Goal: Task Accomplishment & Management: Use online tool/utility

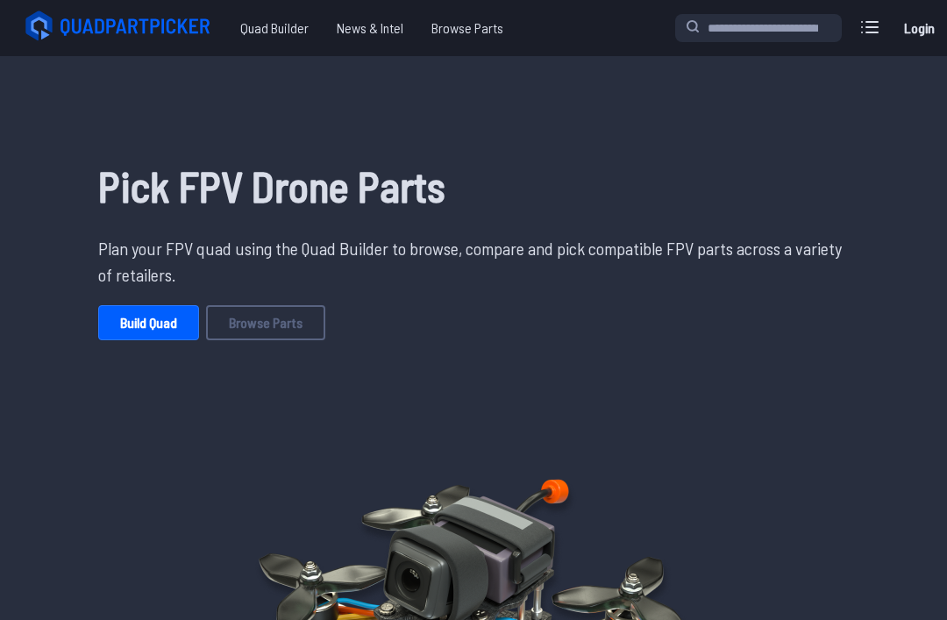
click at [131, 328] on link "Build Quad" at bounding box center [148, 322] width 101 height 35
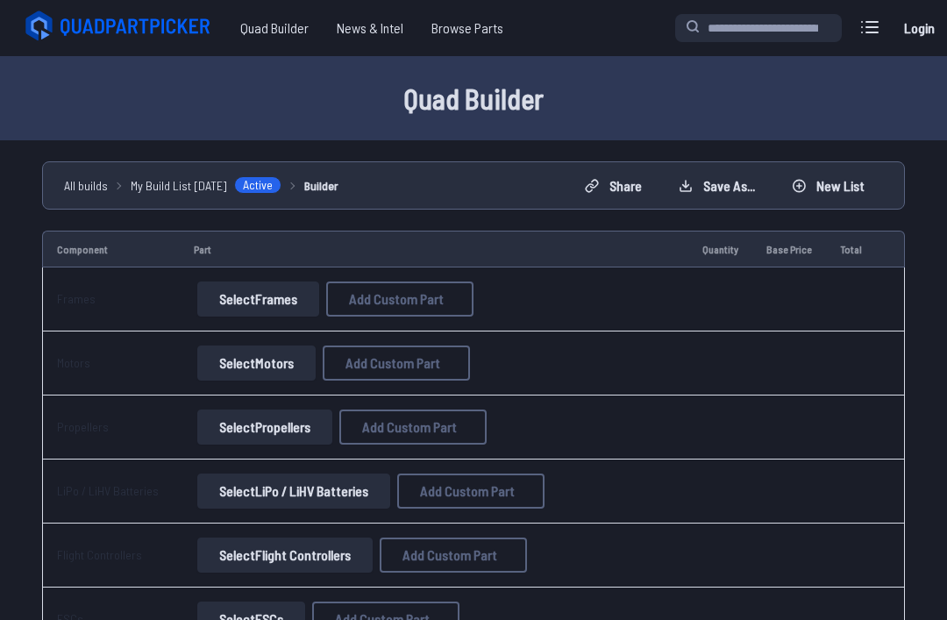
click at [289, 294] on button "Select Frames" at bounding box center [258, 298] width 122 height 35
click at [294, 312] on button "Select Frames" at bounding box center [258, 298] width 122 height 35
click at [296, 283] on button "Select Frames" at bounding box center [258, 298] width 122 height 35
click at [293, 280] on td "Select Frames Add Custom Part Add Custom Part Part name* Brand / Manufacturer P…" at bounding box center [434, 299] width 508 height 64
click at [294, 298] on button "Select Frames" at bounding box center [258, 298] width 122 height 35
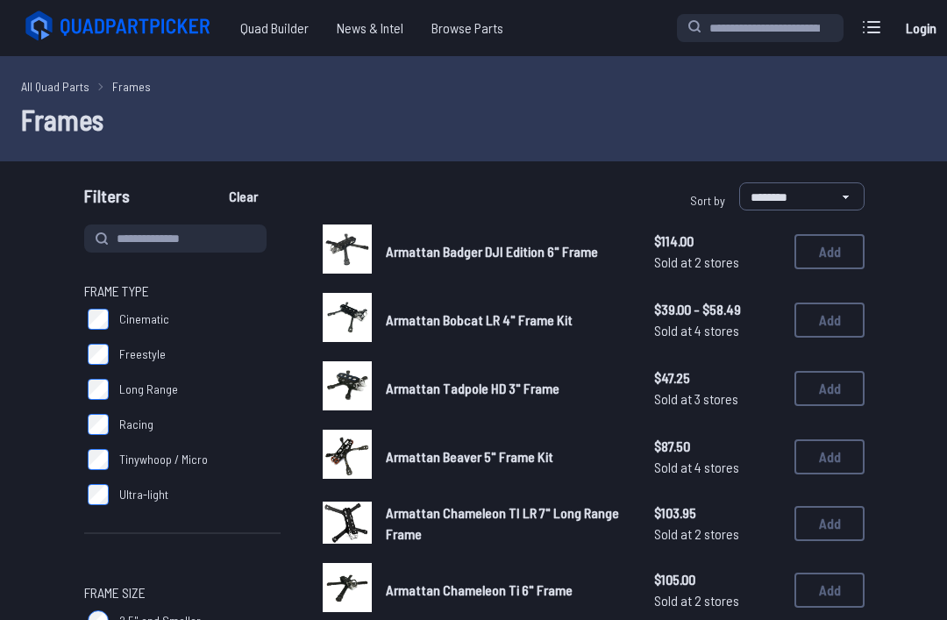
click at [421, 311] on span "Armattan Bobcat LR 4" Frame Kit" at bounding box center [479, 319] width 187 height 17
click at [855, 381] on button "Add" at bounding box center [829, 388] width 70 height 35
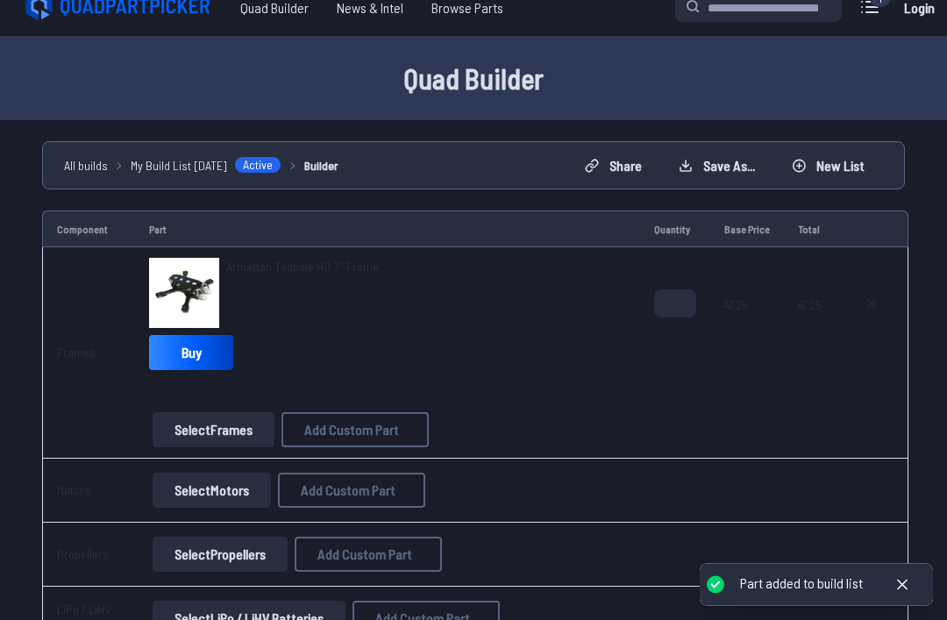
scroll to position [18, 0]
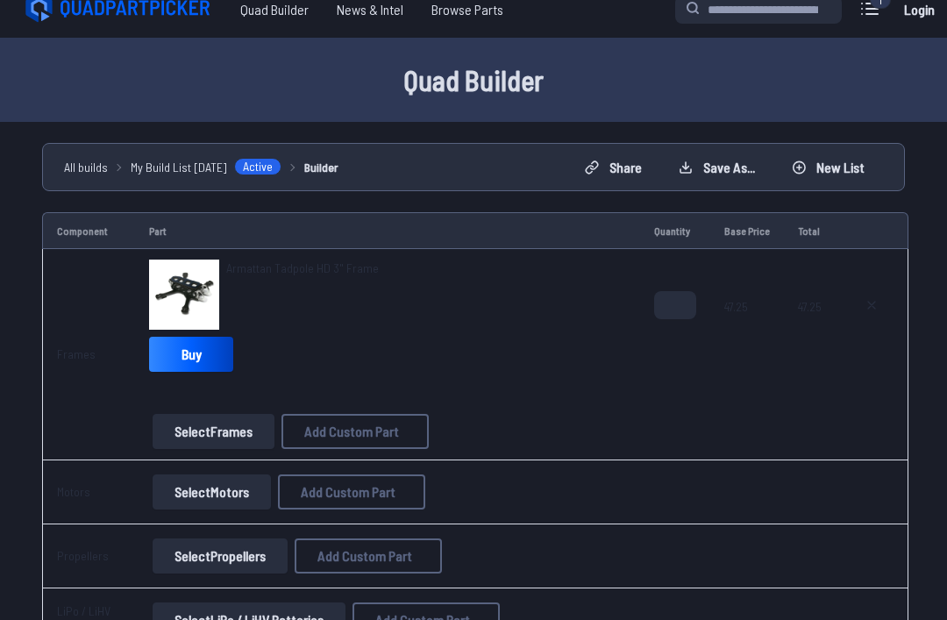
click at [254, 493] on button "Select Motors" at bounding box center [212, 491] width 118 height 35
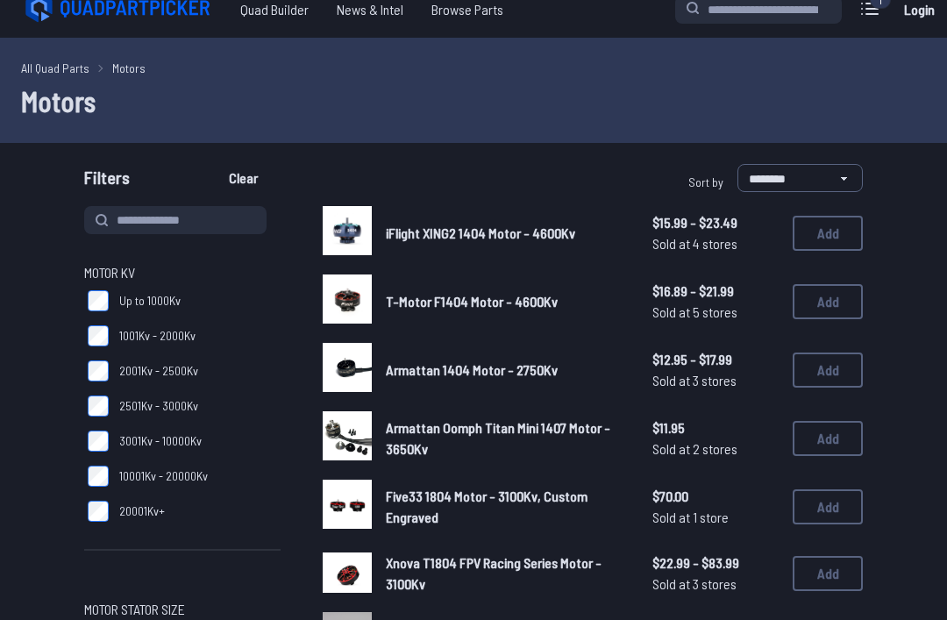
click at [153, 518] on span "20001Kv+" at bounding box center [142, 511] width 46 height 18
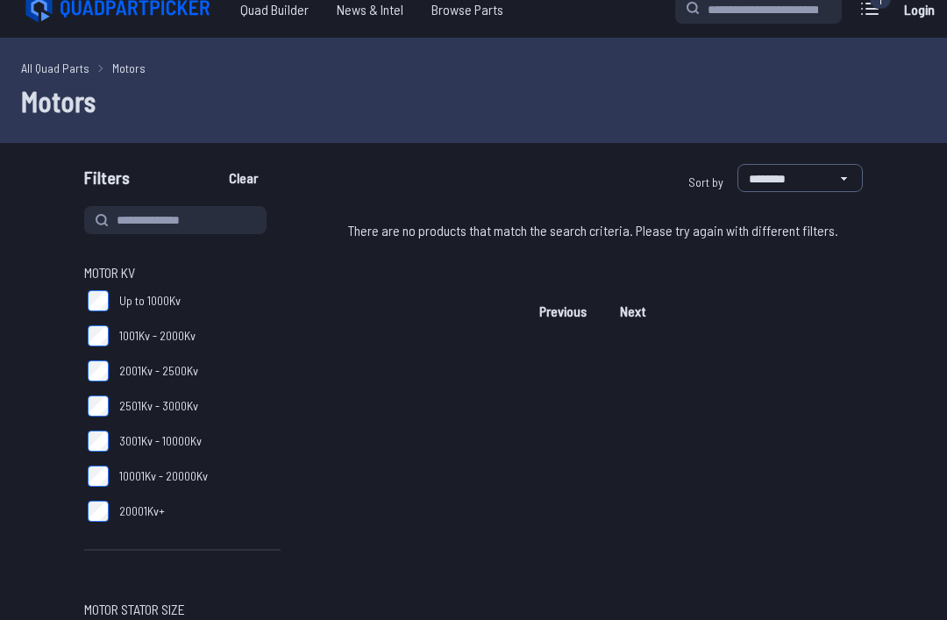
click at [147, 516] on span "20001Kv+" at bounding box center [142, 511] width 46 height 18
click at [187, 481] on span "10001Kv - 20000Kv" at bounding box center [163, 476] width 89 height 18
click at [183, 465] on label "10001Kv - 20000Kv" at bounding box center [182, 475] width 196 height 35
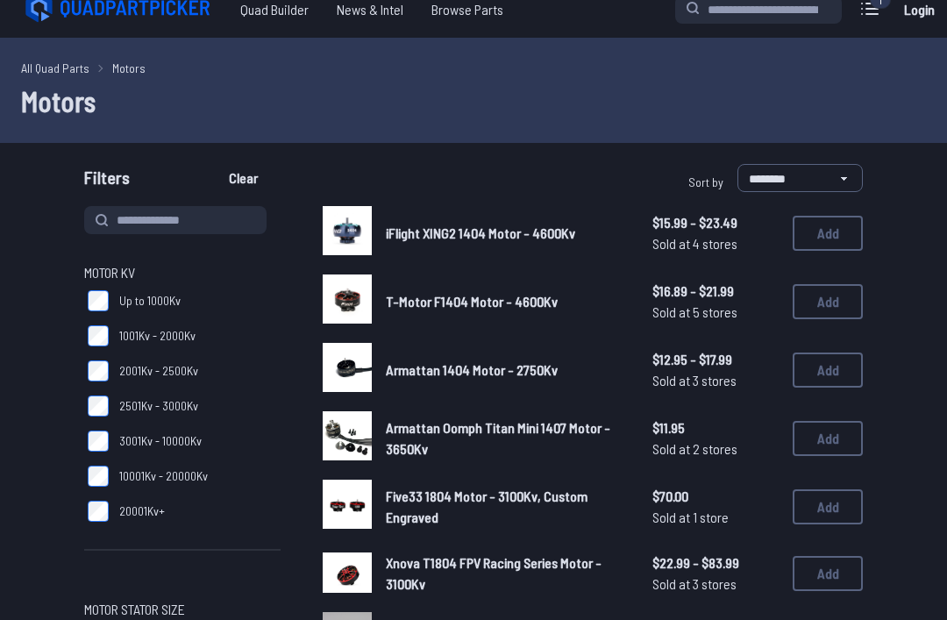
click at [193, 453] on label "3001Kv - 10000Kv" at bounding box center [182, 440] width 196 height 35
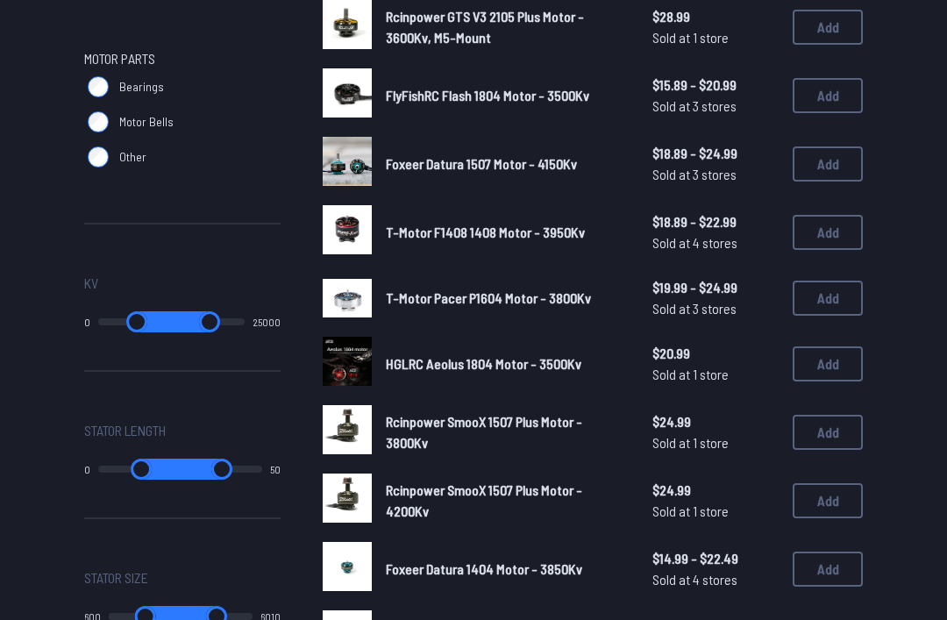
scroll to position [728, 0]
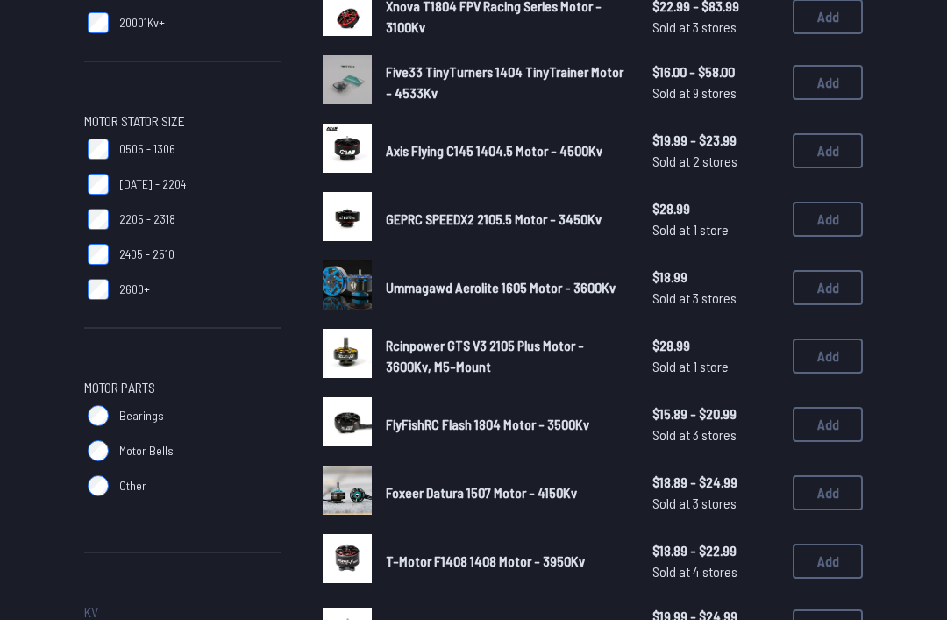
click at [160, 178] on span "1404 - 2204" at bounding box center [152, 185] width 67 height 18
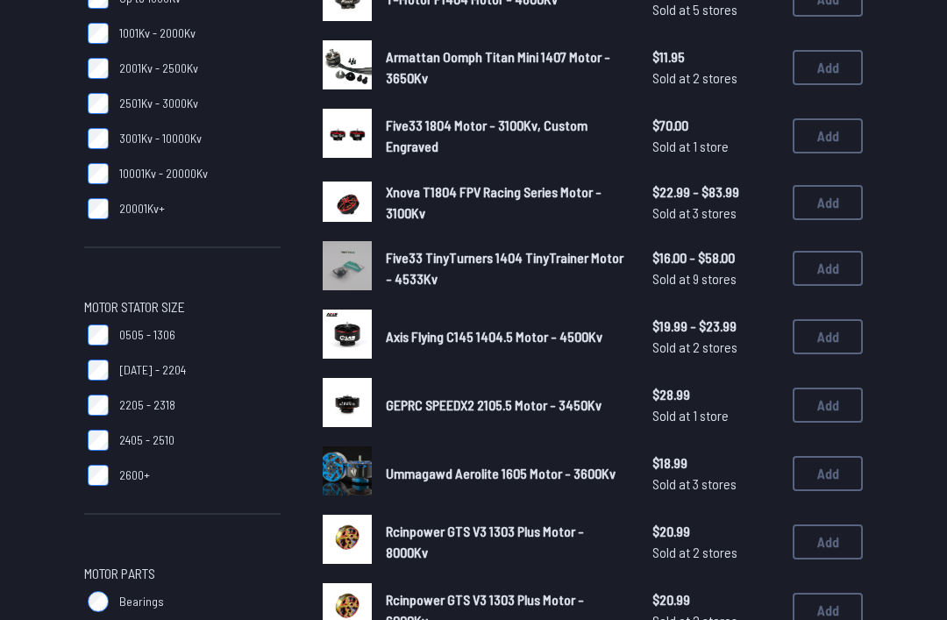
scroll to position [320, 0]
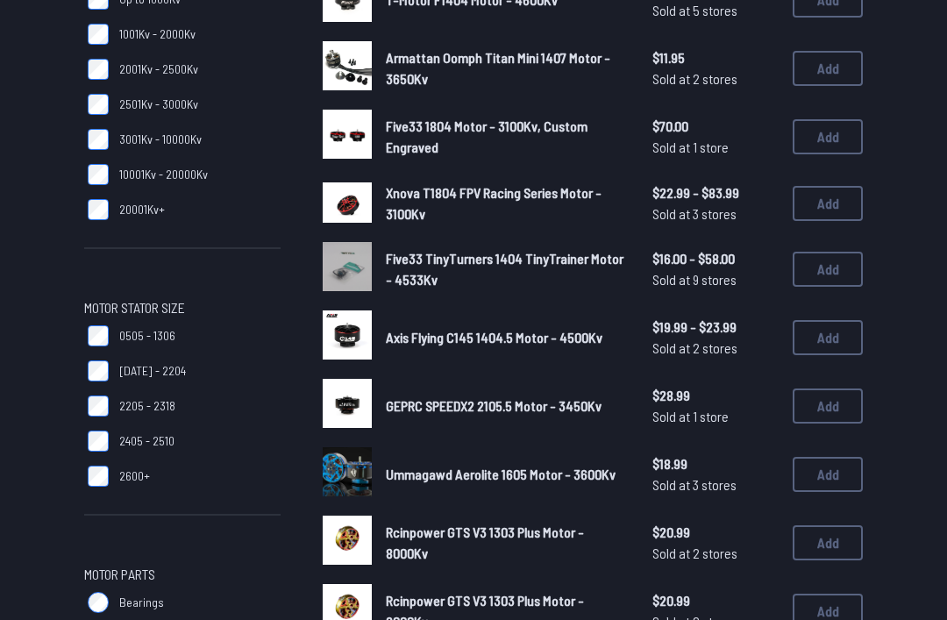
click at [166, 366] on span "1404 - 2204" at bounding box center [152, 371] width 67 height 18
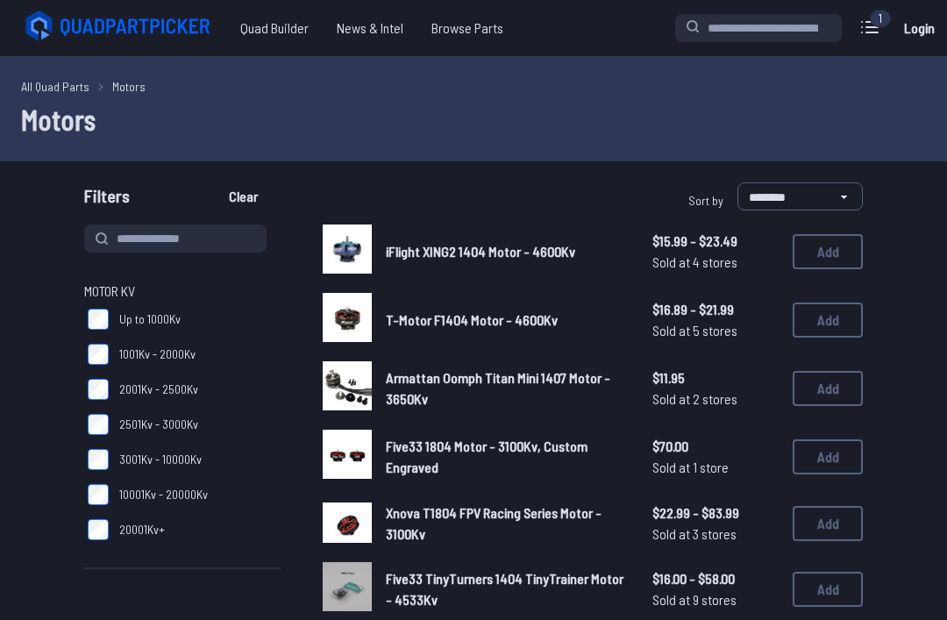
click at [181, 454] on span "3001Kv - 10000Kv" at bounding box center [160, 459] width 82 height 18
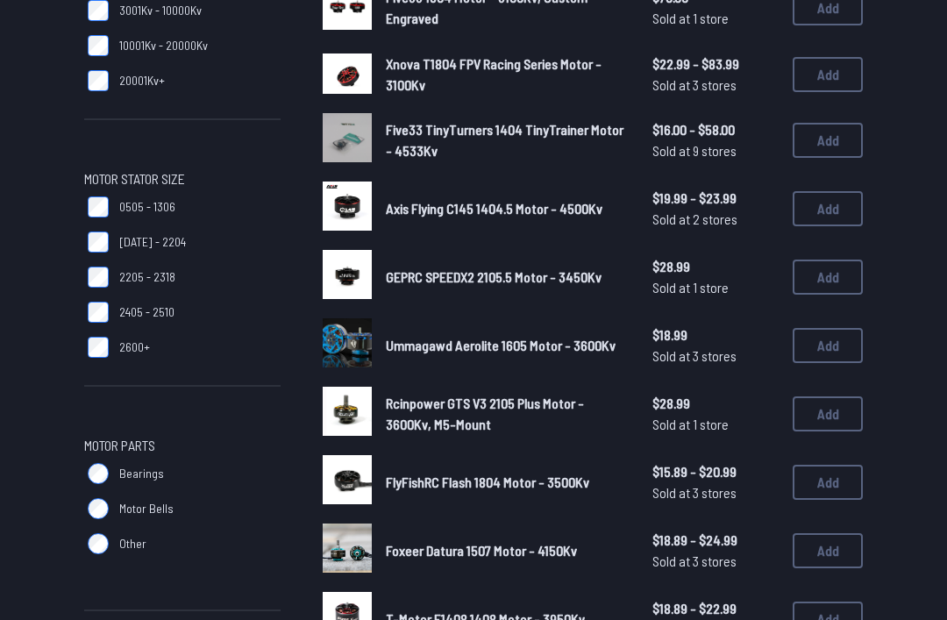
scroll to position [479, 0]
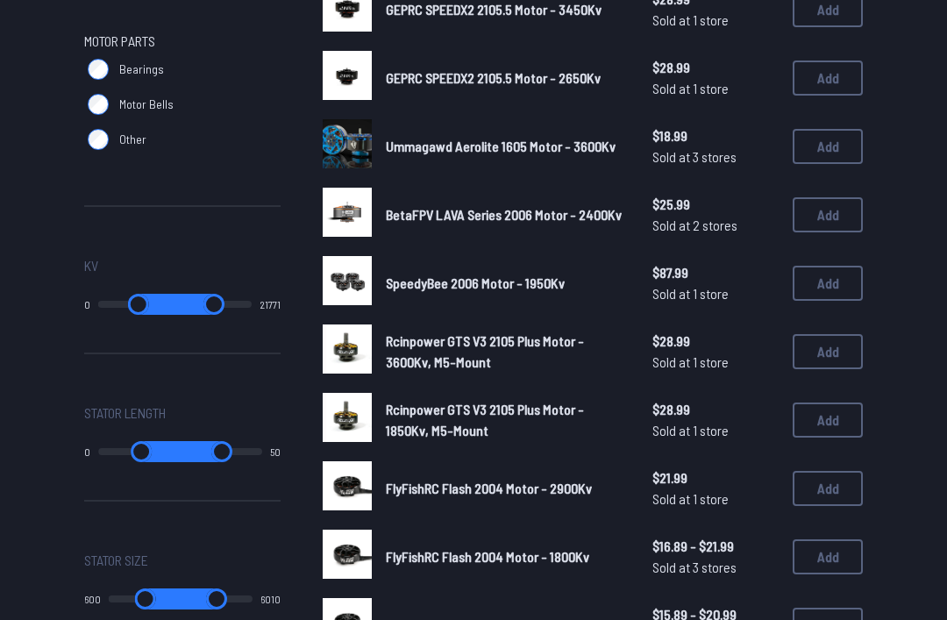
scroll to position [853, 0]
type input "*****"
click at [252, 373] on div "Kv 12500 25000" at bounding box center [182, 314] width 196 height 119
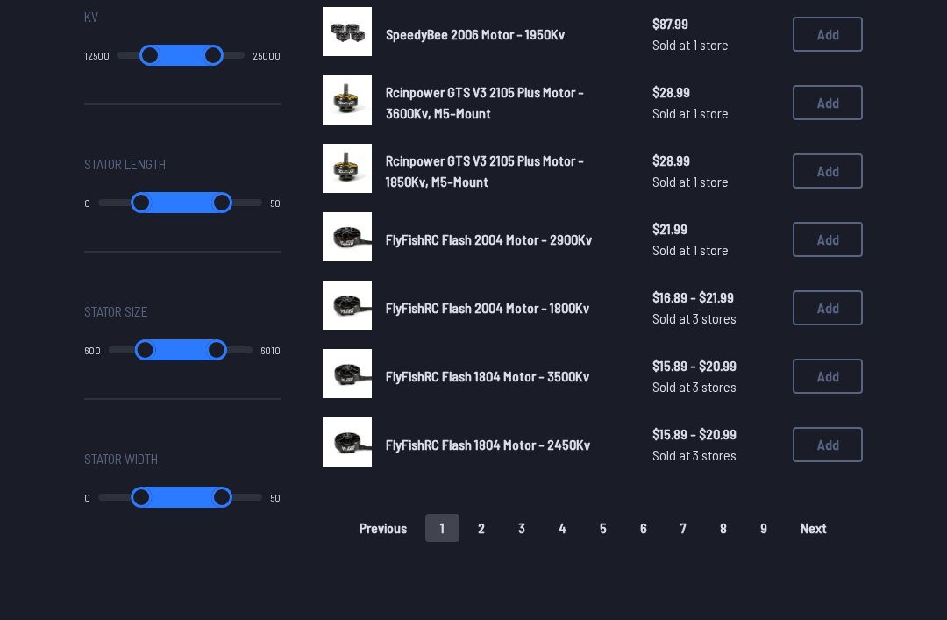
scroll to position [1101, 0]
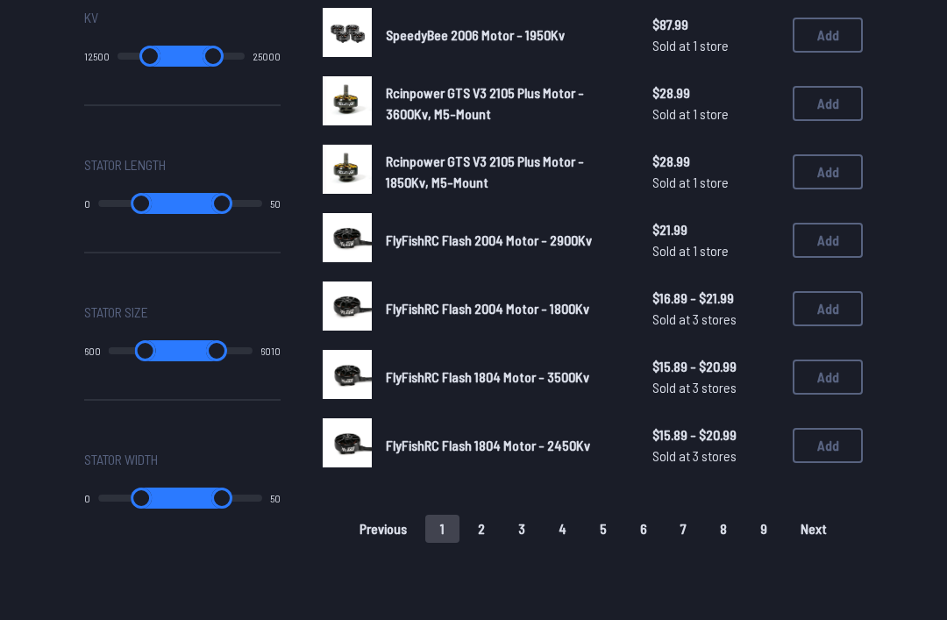
click at [772, 517] on button "9" at bounding box center [763, 528] width 37 height 28
type input "*"
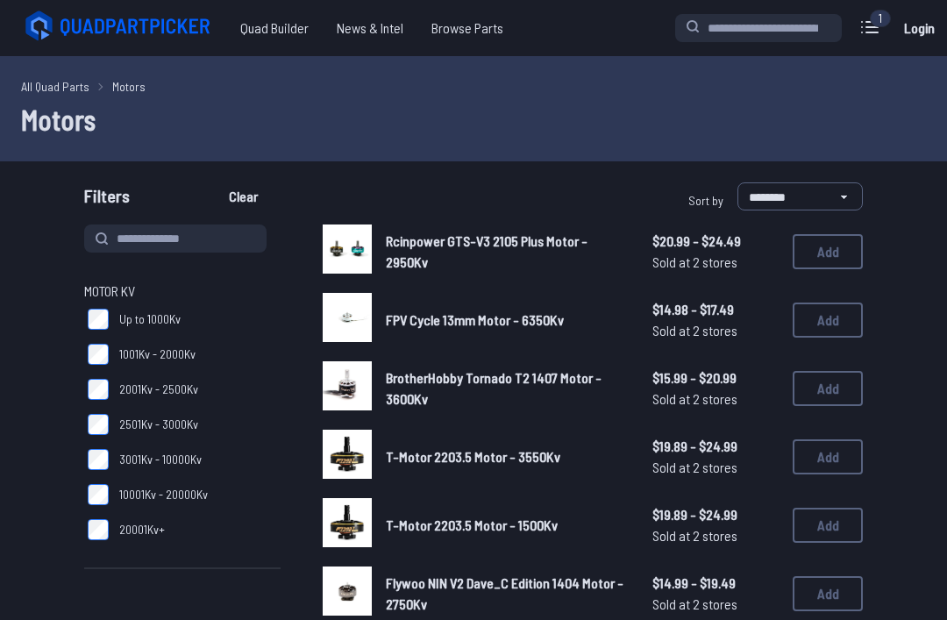
click at [776, 524] on div "T-Motor 2203.5 Motor - 1500Kv $19.89 - $24.99 Sold at 2 stores $19.89 - $24.99 …" at bounding box center [593, 525] width 540 height 54
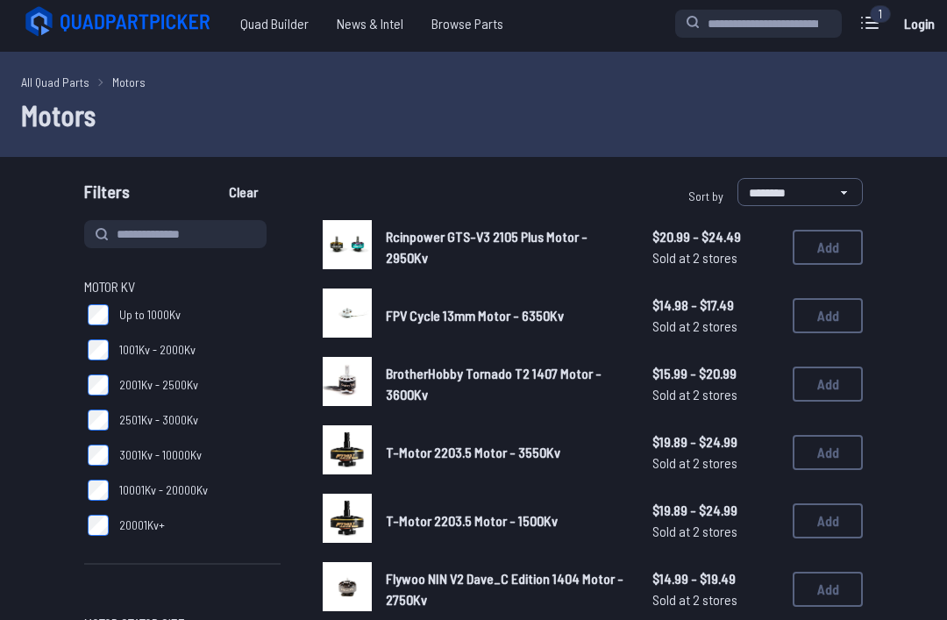
scroll to position [8, 0]
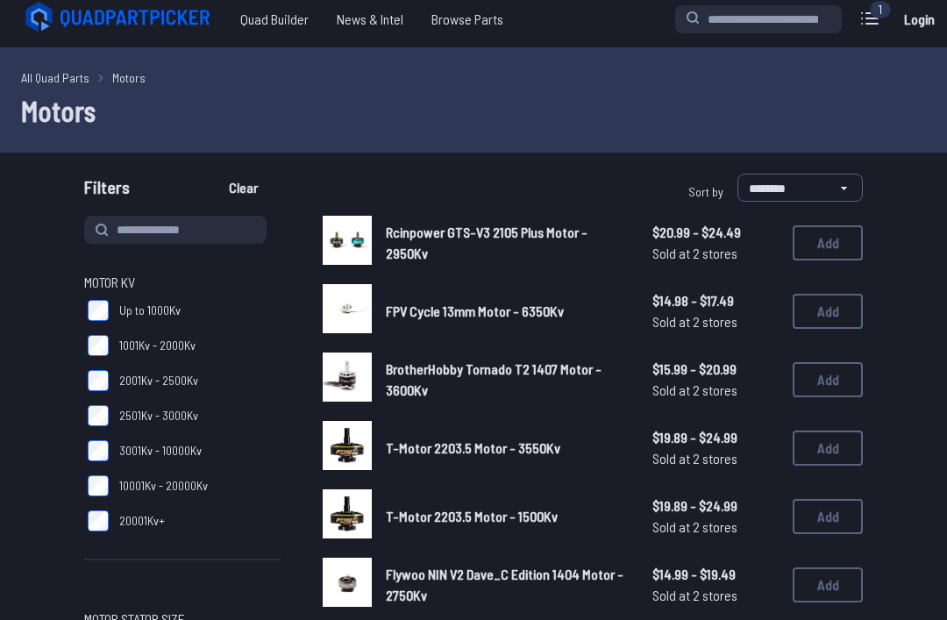
click at [839, 314] on button "Add" at bounding box center [827, 311] width 70 height 35
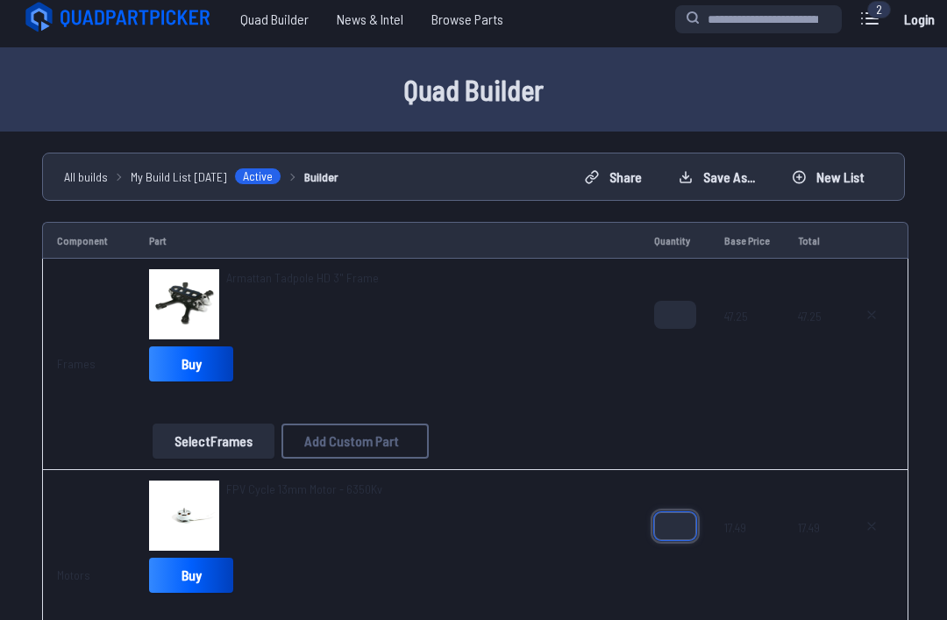
click at [686, 527] on input "*" at bounding box center [675, 526] width 42 height 28
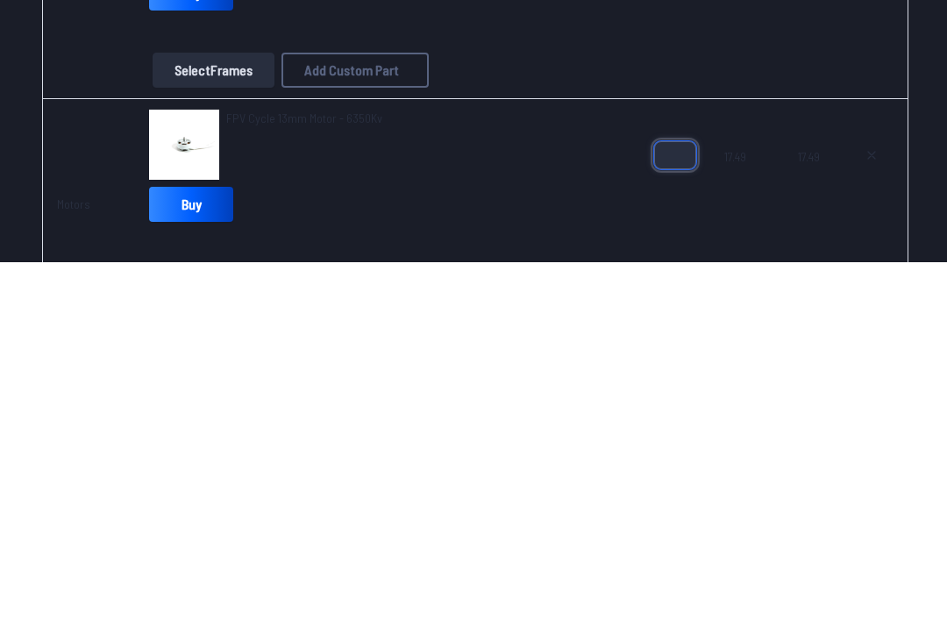
type input "*"
click at [761, 583] on span at bounding box center [747, 604] width 46 height 42
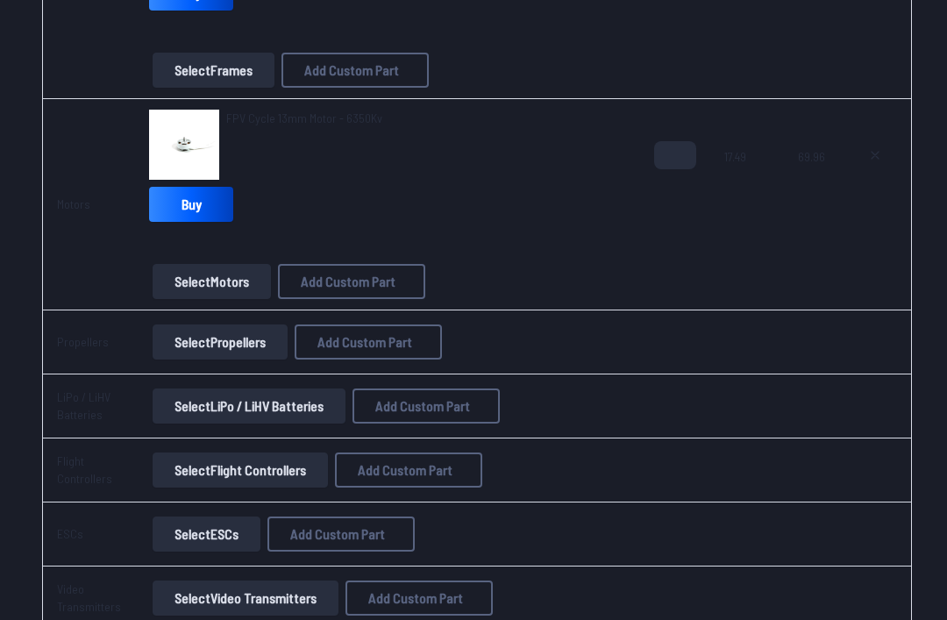
click at [274, 338] on button "Select Propellers" at bounding box center [220, 341] width 135 height 35
click at [275, 344] on button "Select Propellers" at bounding box center [220, 341] width 135 height 35
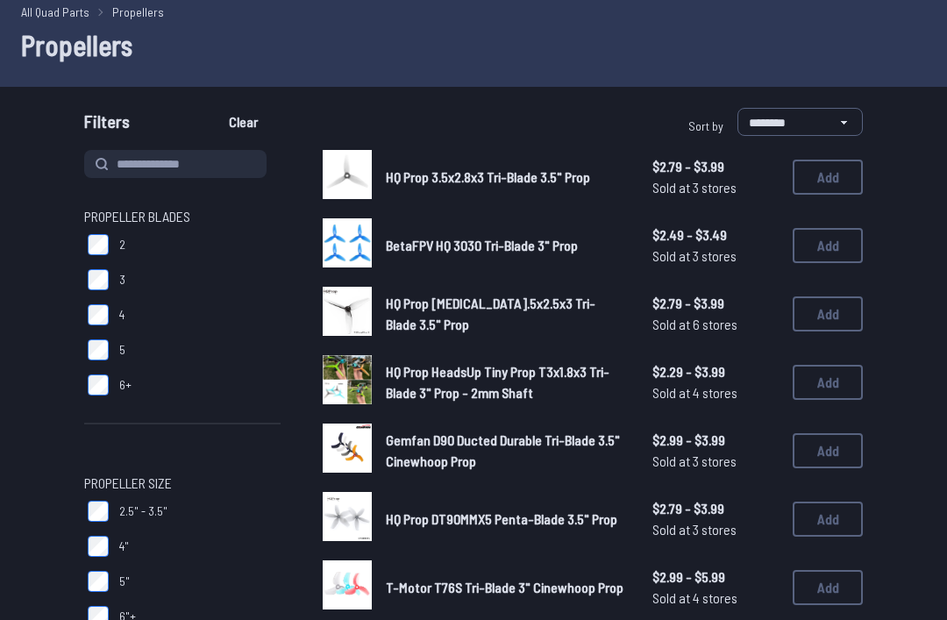
scroll to position [74, 0]
click at [834, 174] on button "Add" at bounding box center [827, 177] width 70 height 35
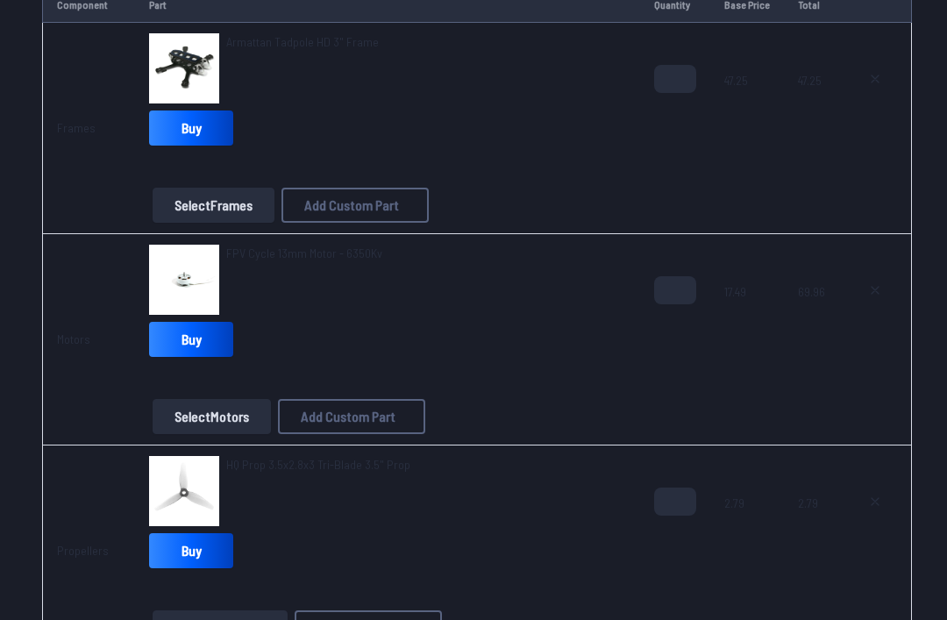
scroll to position [304, 0]
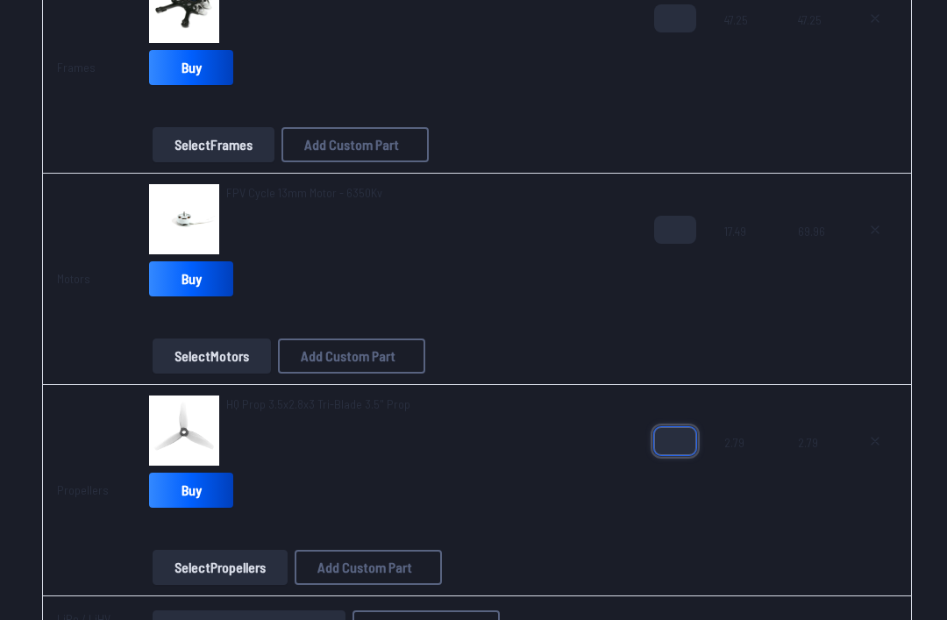
click at [685, 437] on input "*" at bounding box center [675, 442] width 42 height 28
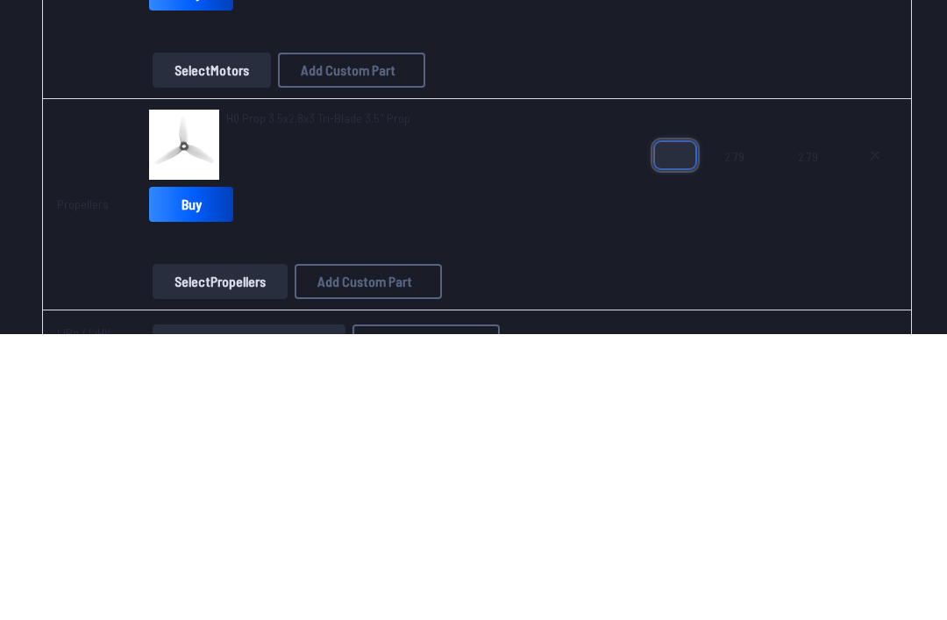
type input "*"
click at [677, 386] on td "*" at bounding box center [675, 491] width 70 height 211
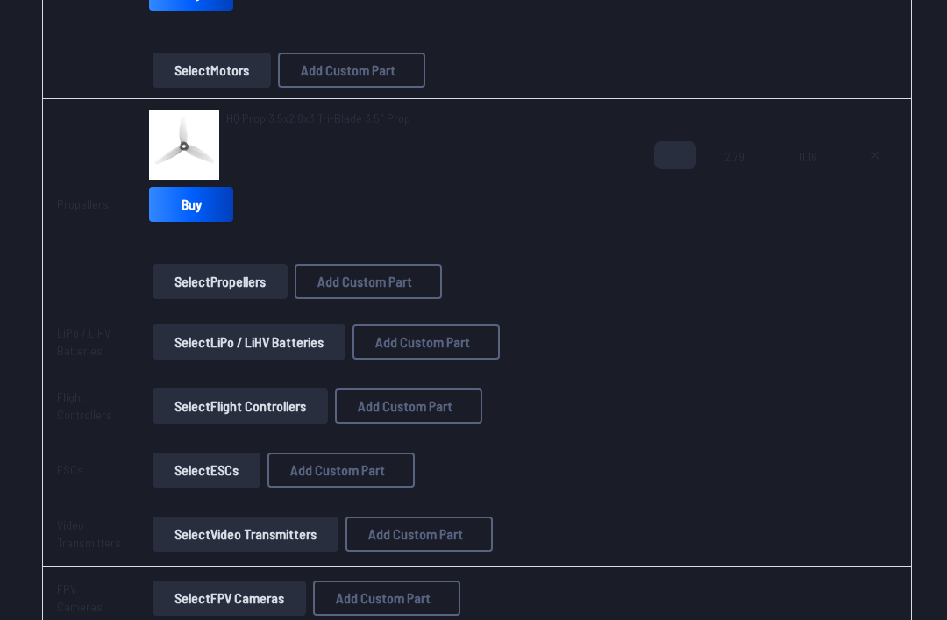
click at [345, 343] on button "Select LiPo / LiHV Batteries" at bounding box center [249, 341] width 193 height 35
click at [333, 333] on button "Select LiPo / LiHV Batteries" at bounding box center [249, 341] width 193 height 35
click at [310, 353] on button "Select LiPo / LiHV Batteries" at bounding box center [249, 341] width 193 height 35
click at [316, 341] on button "Select LiPo / LiHV Batteries" at bounding box center [249, 341] width 193 height 35
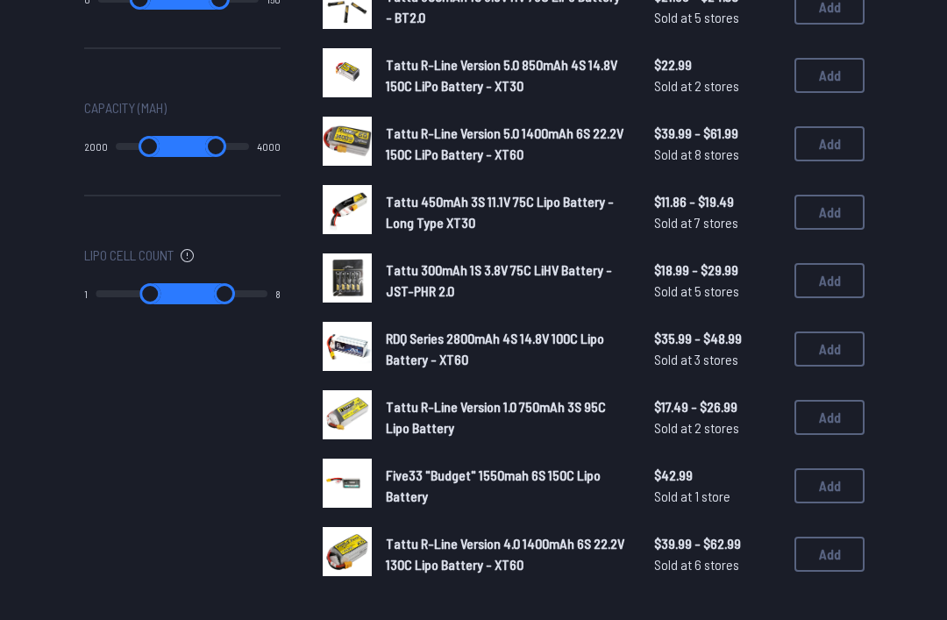
scroll to position [1001, 0]
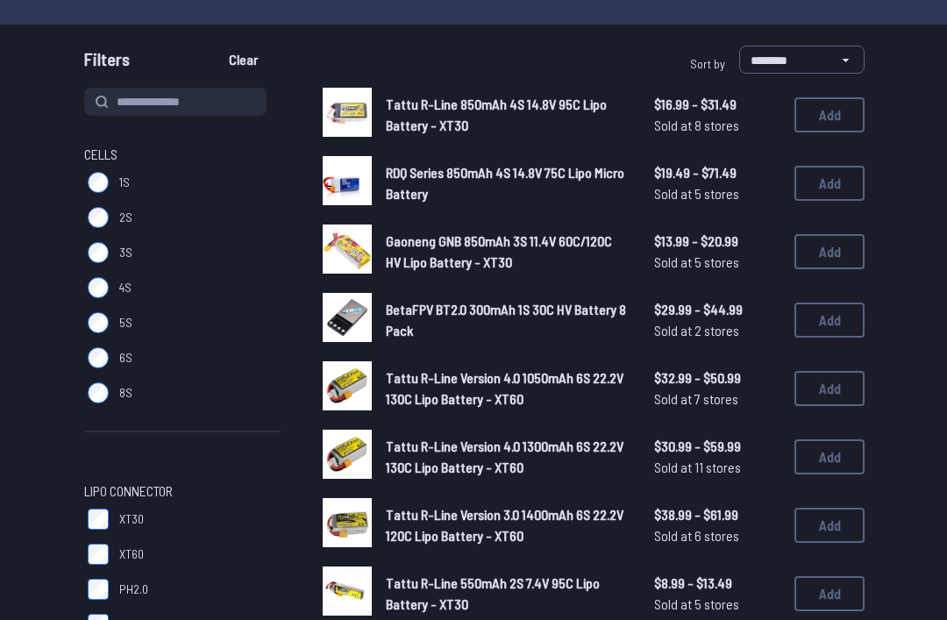
scroll to position [136, 0]
type input "*"
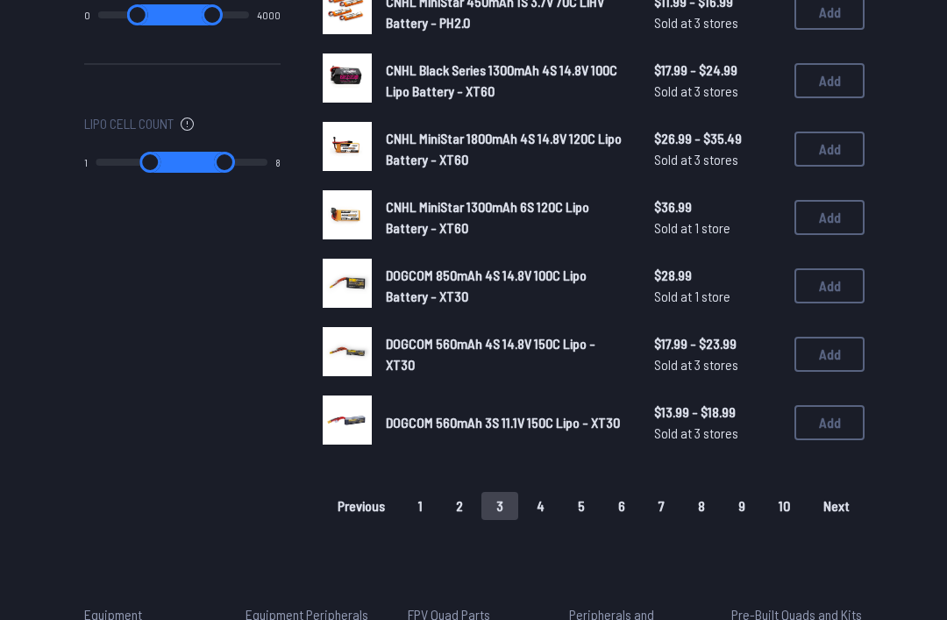
scroll to position [1128, 0]
click at [557, 492] on button "4" at bounding box center [540, 506] width 38 height 28
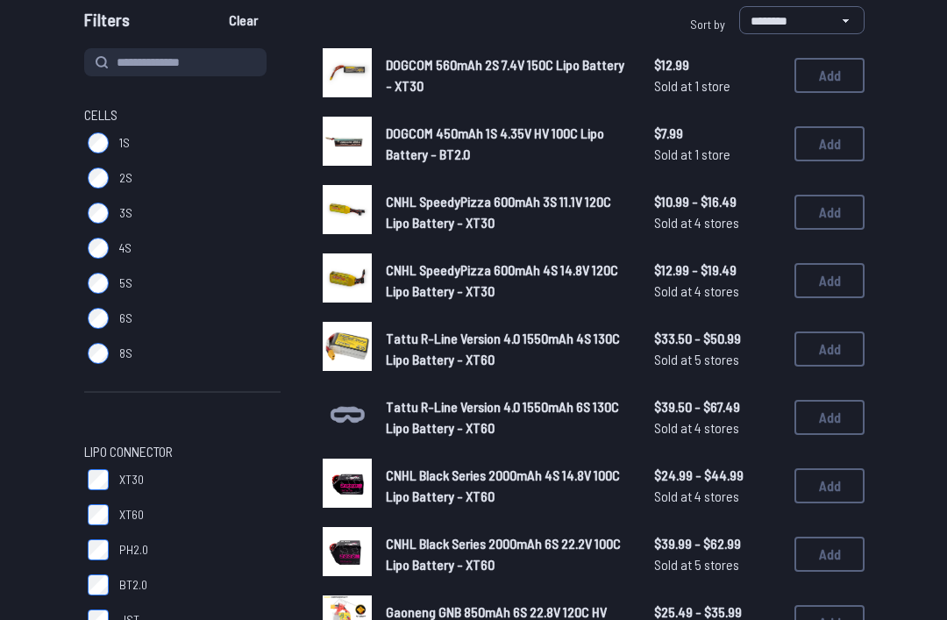
scroll to position [328, 0]
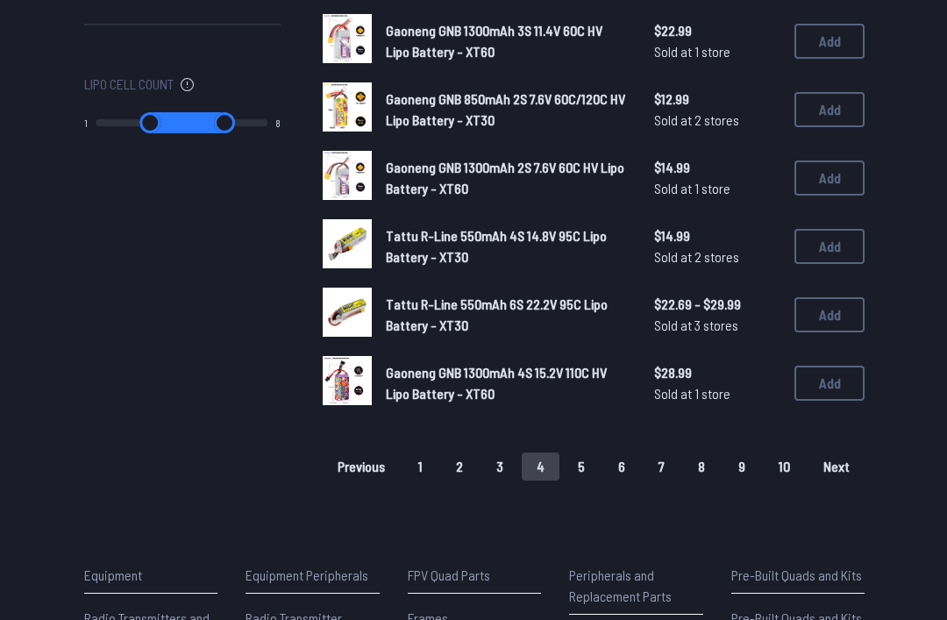
click at [595, 453] on button "5" at bounding box center [581, 467] width 37 height 28
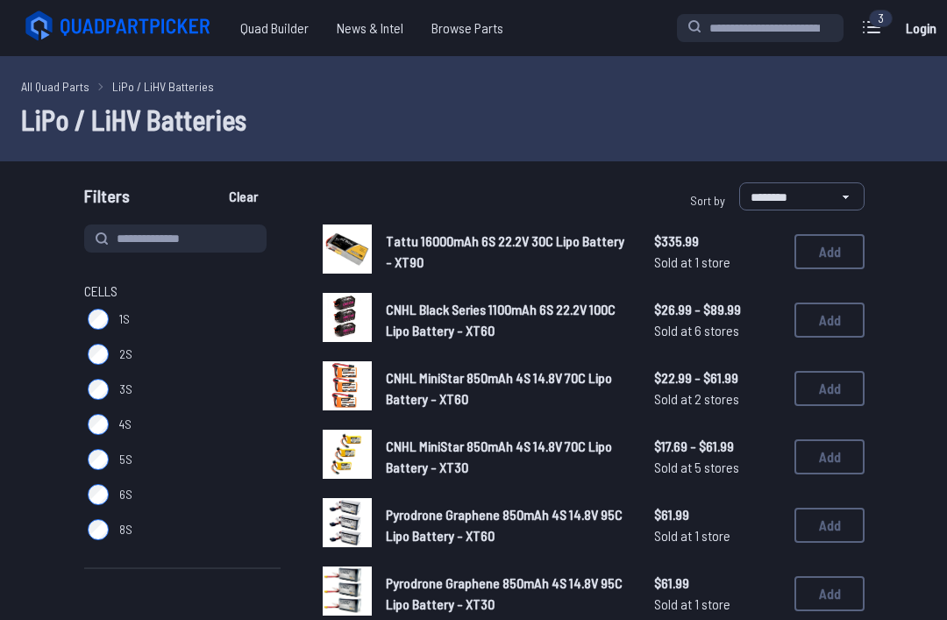
click at [124, 326] on span "1S" at bounding box center [124, 319] width 11 height 18
click at [123, 318] on span "1S" at bounding box center [124, 319] width 11 height 18
click at [124, 314] on span "1S" at bounding box center [124, 319] width 11 height 18
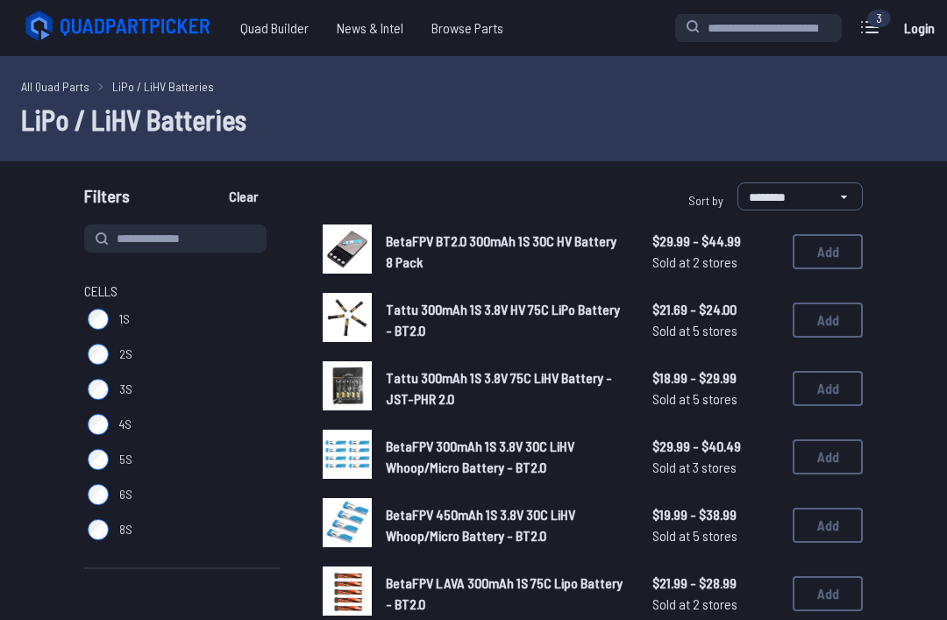
click at [122, 307] on label "1S" at bounding box center [182, 318] width 196 height 35
click at [126, 532] on span "8S" at bounding box center [125, 530] width 13 height 18
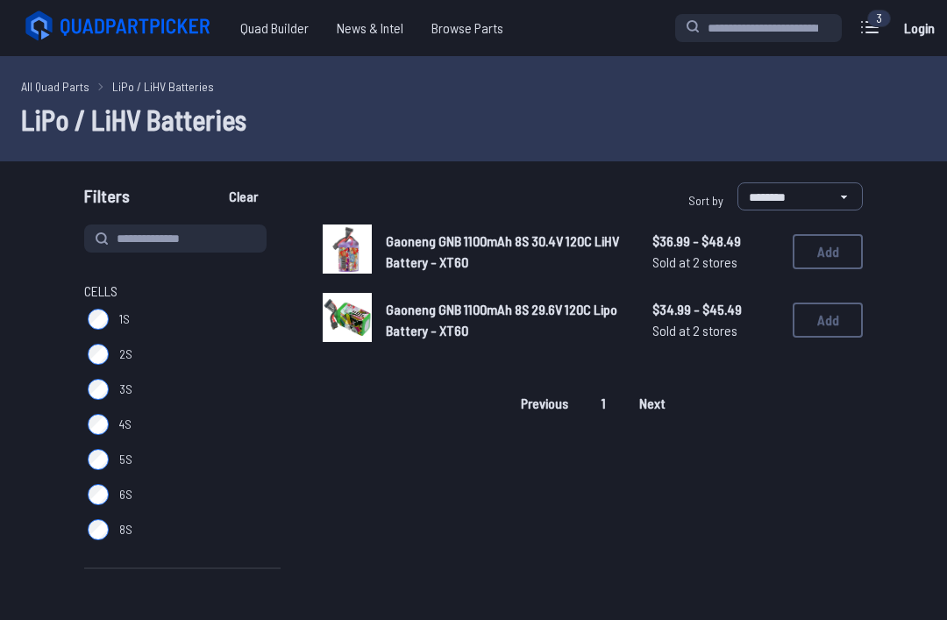
click at [114, 487] on label "6S" at bounding box center [182, 494] width 196 height 35
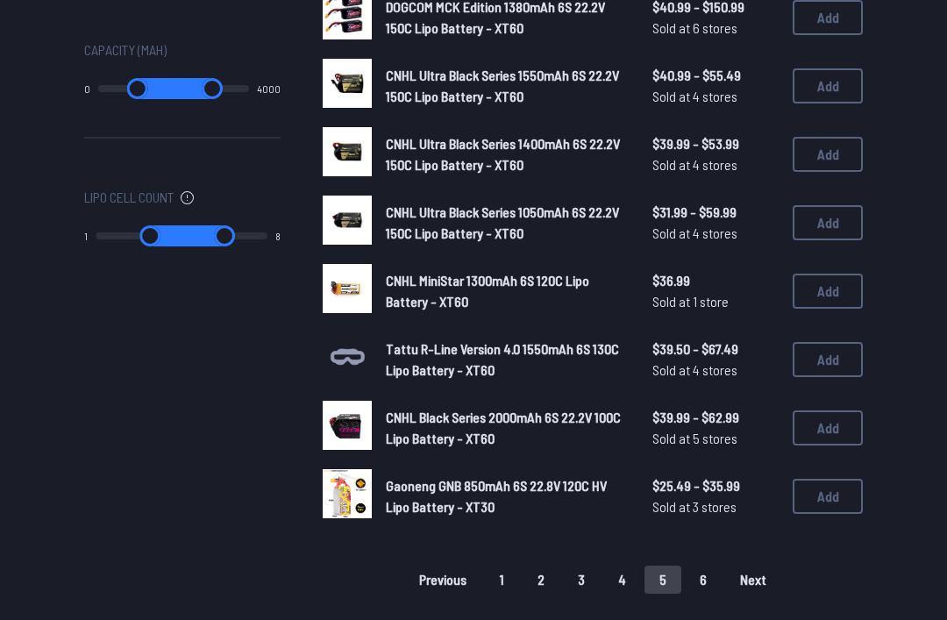
scroll to position [1054, 0]
click at [515, 565] on button "1" at bounding box center [502, 579] width 34 height 28
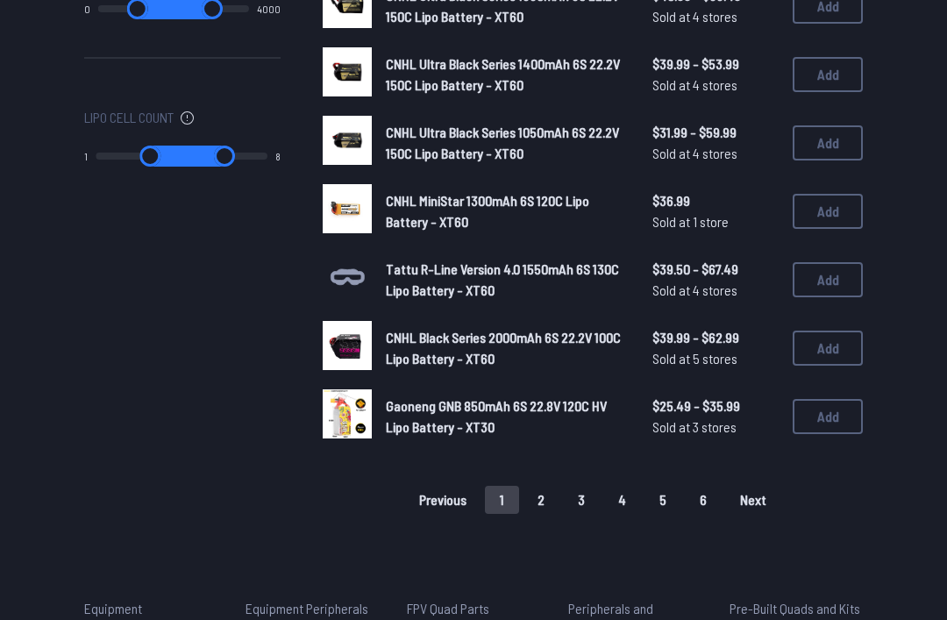
scroll to position [1138, 0]
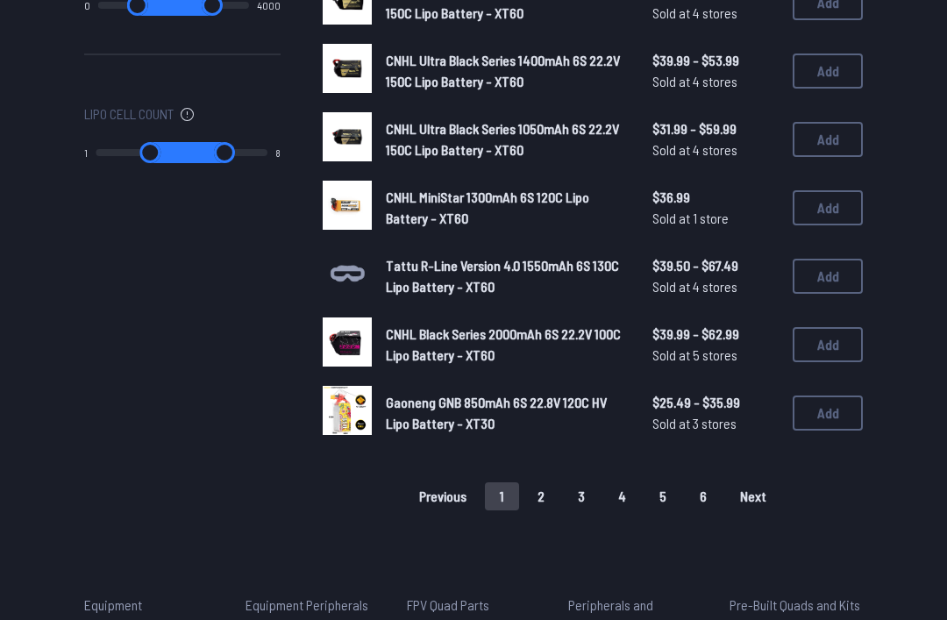
click at [827, 331] on button "Add" at bounding box center [827, 344] width 70 height 35
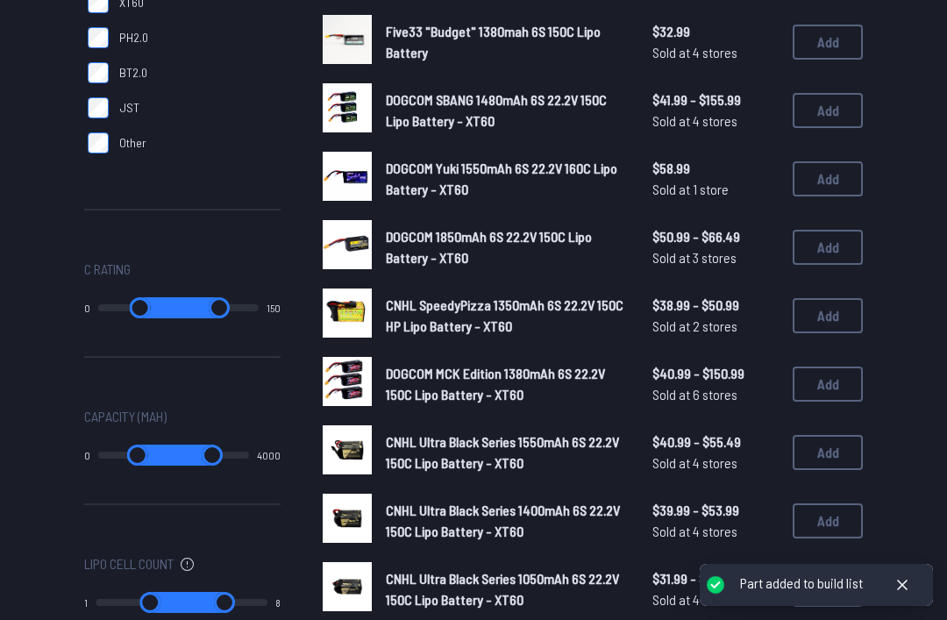
scroll to position [425, 0]
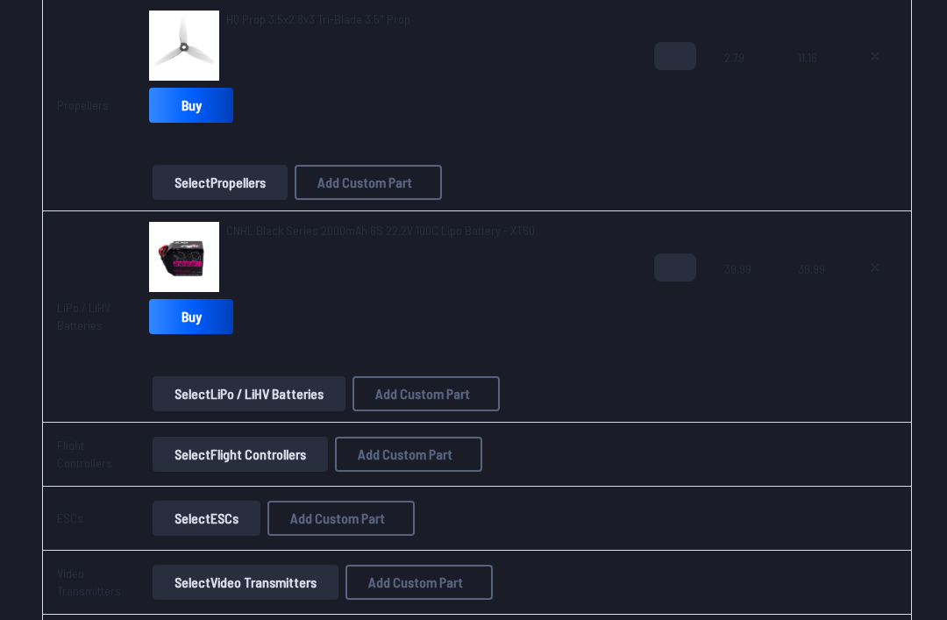
scroll to position [691, 0]
click at [314, 457] on button "Select Flight Controllers" at bounding box center [240, 453] width 175 height 35
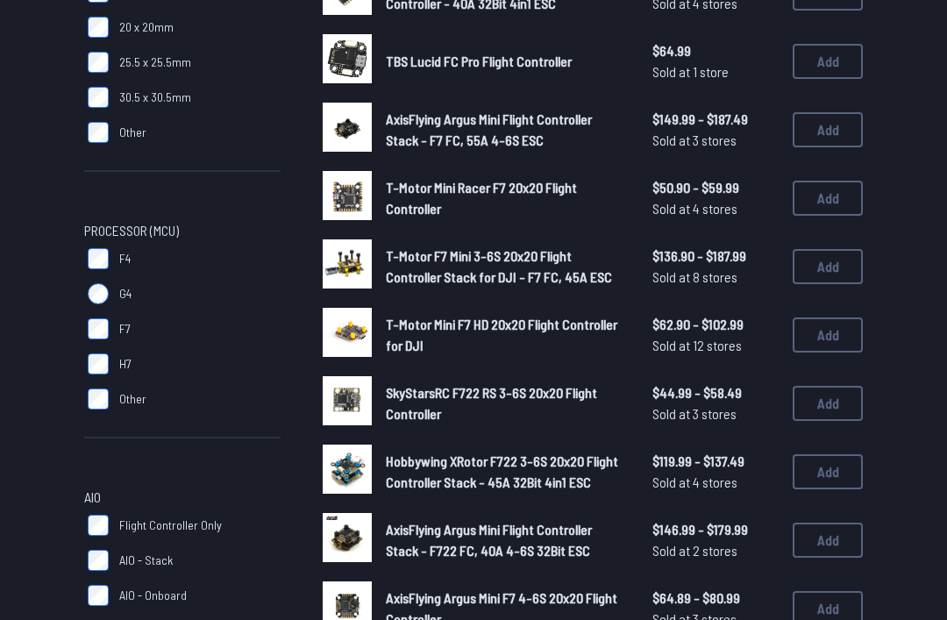
scroll to position [326, 0]
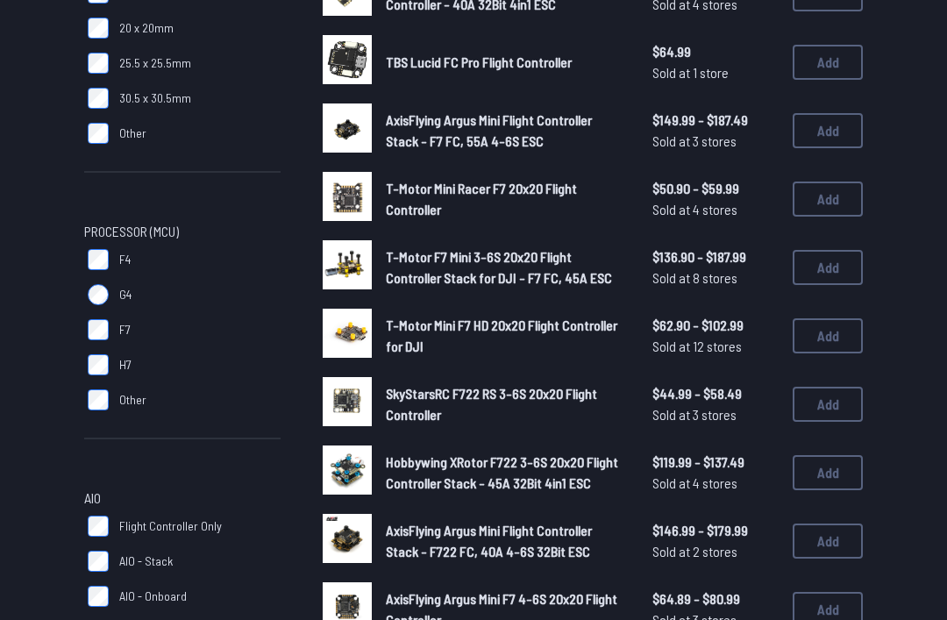
click at [824, 558] on button "Add" at bounding box center [827, 540] width 70 height 35
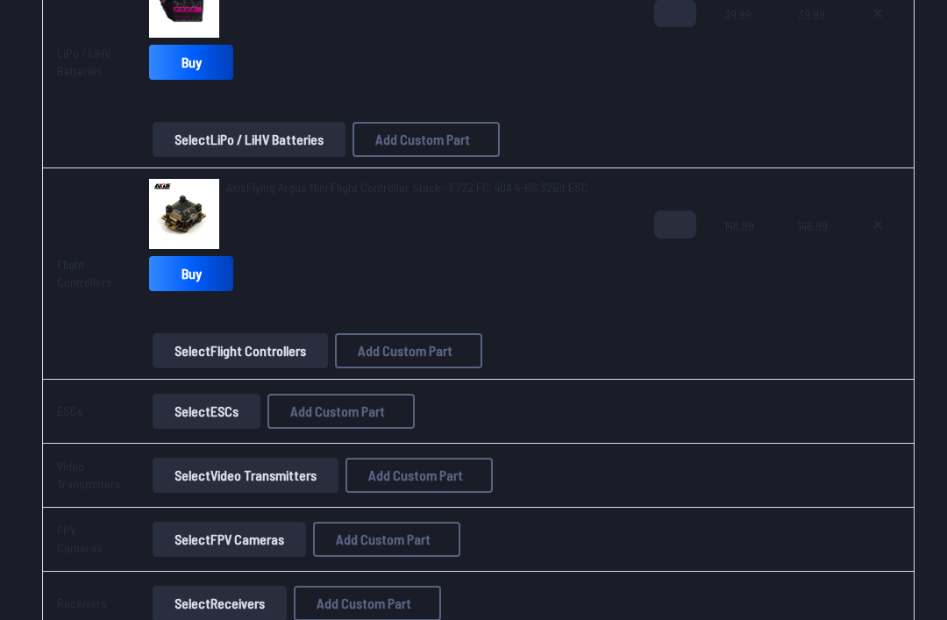
scroll to position [944, 0]
click at [233, 420] on button "Select ESCs" at bounding box center [207, 411] width 108 height 35
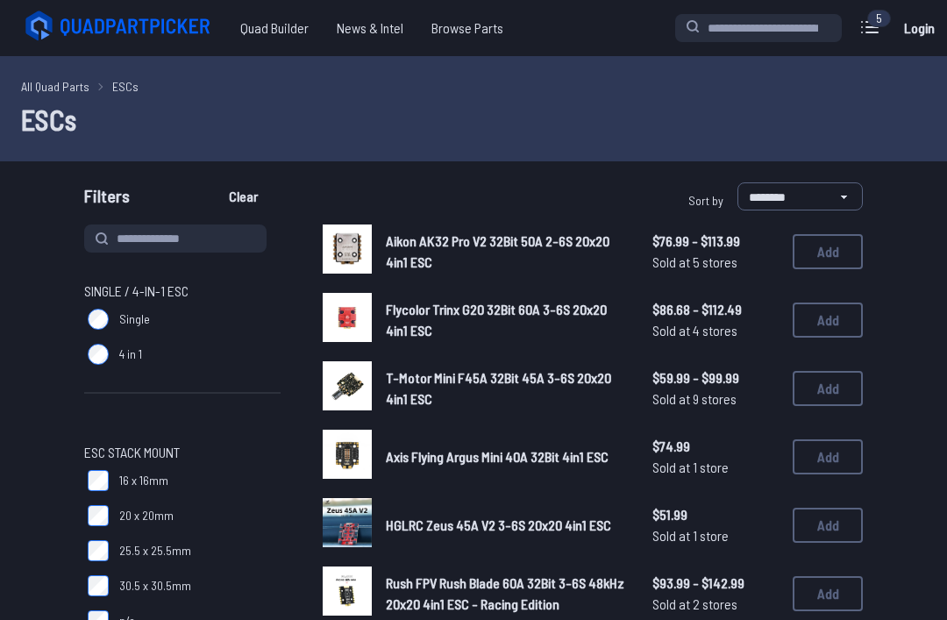
click at [840, 245] on button "Add" at bounding box center [827, 251] width 70 height 35
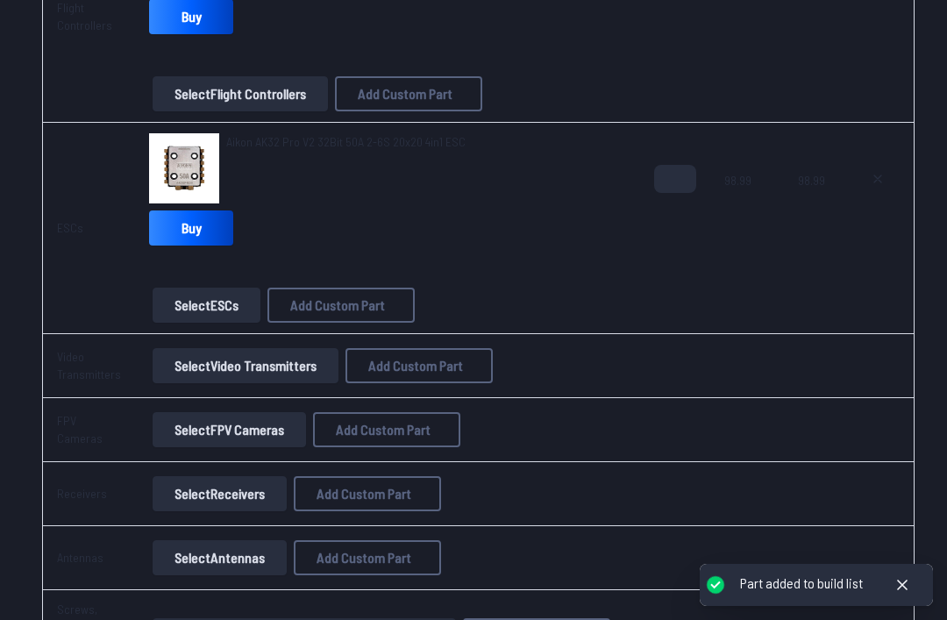
scroll to position [1263, 0]
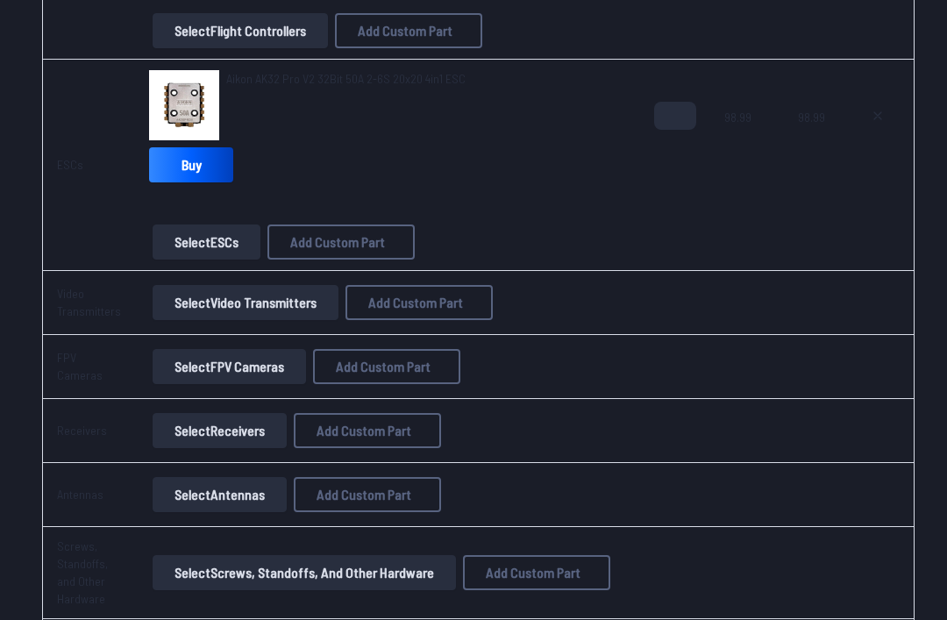
click at [312, 301] on button "Select Video Transmitters" at bounding box center [246, 303] width 186 height 35
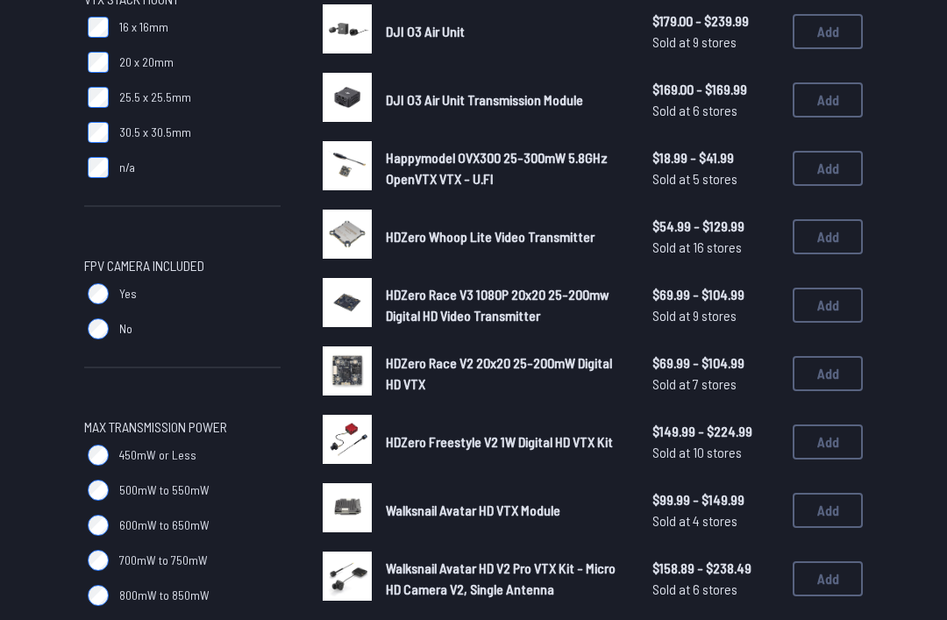
scroll to position [557, 0]
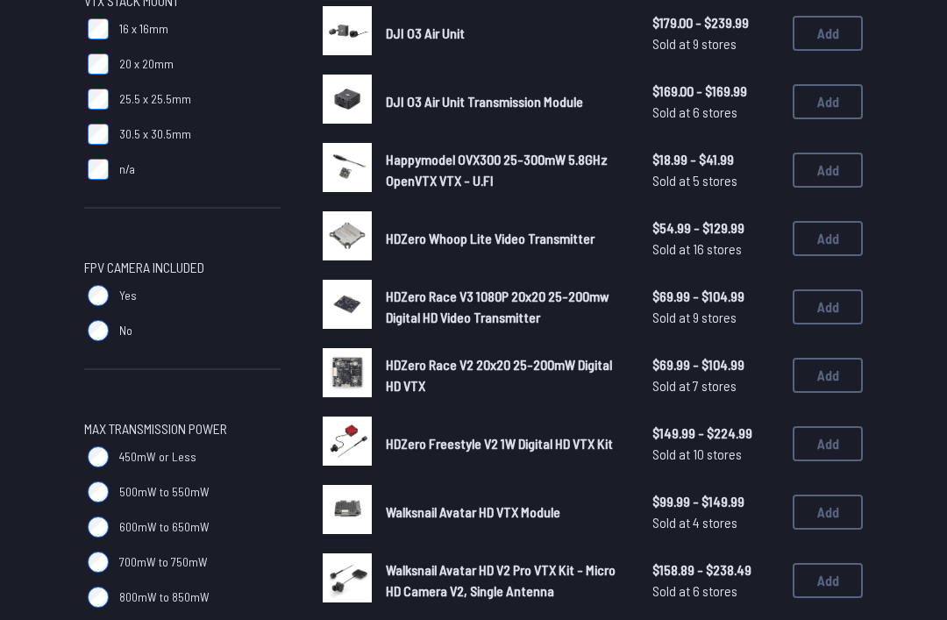
click at [121, 298] on span "Yes" at bounding box center [128, 296] width 18 height 18
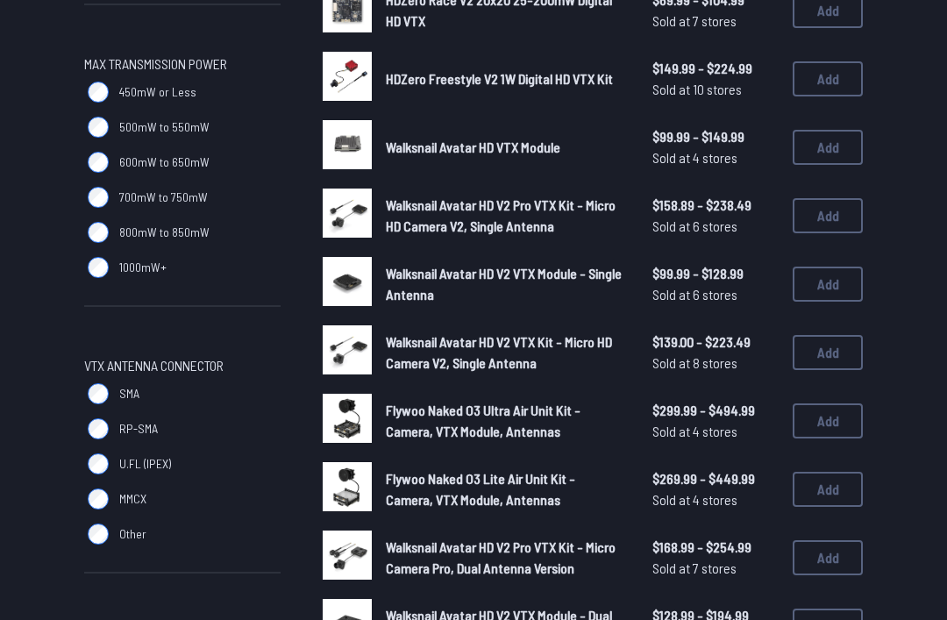
scroll to position [920, 0]
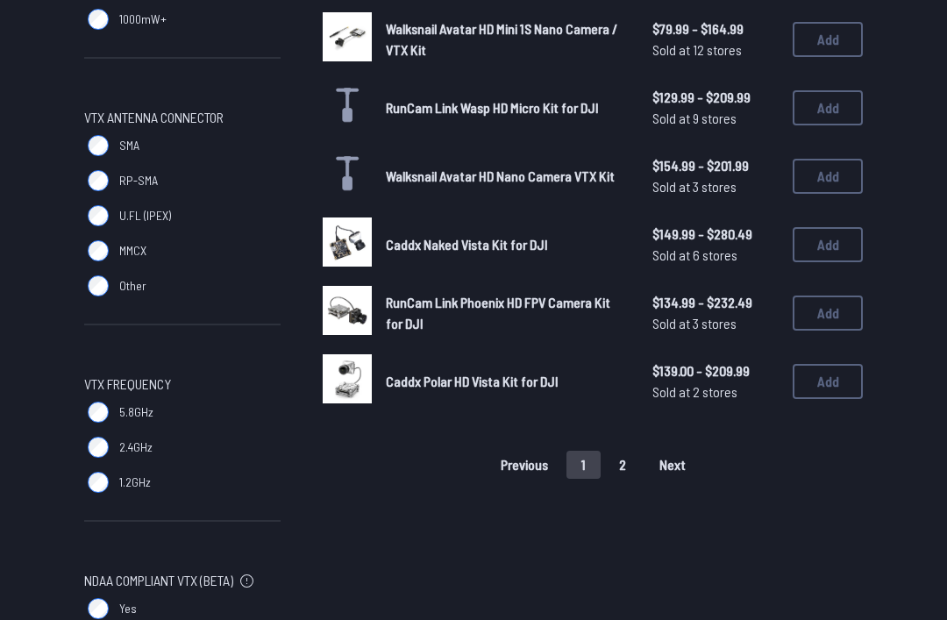
scroll to position [1168, 0]
click at [141, 411] on span "5.8GHz" at bounding box center [136, 413] width 34 height 18
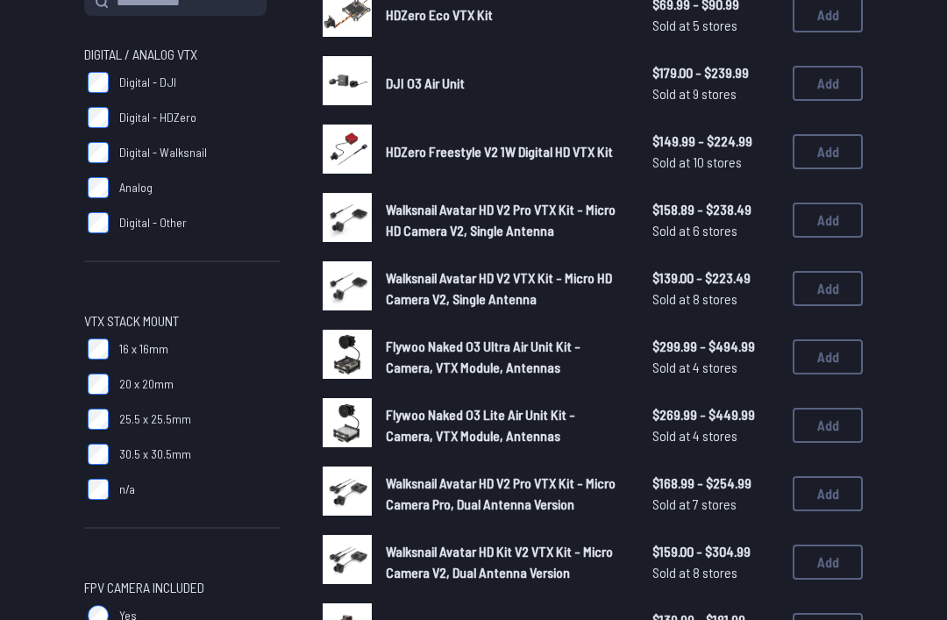
scroll to position [203, 0]
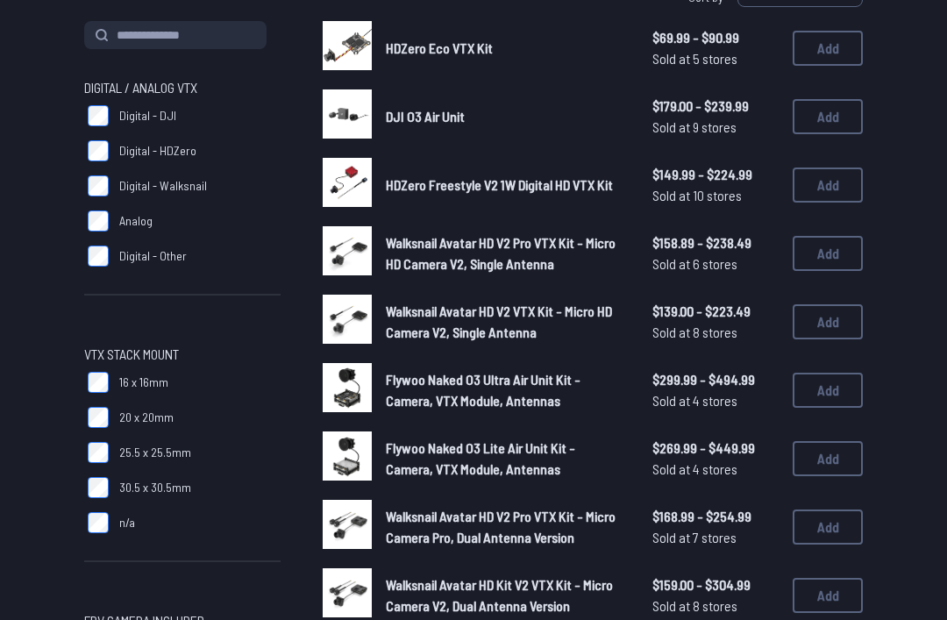
click at [815, 126] on button "Add" at bounding box center [827, 116] width 70 height 35
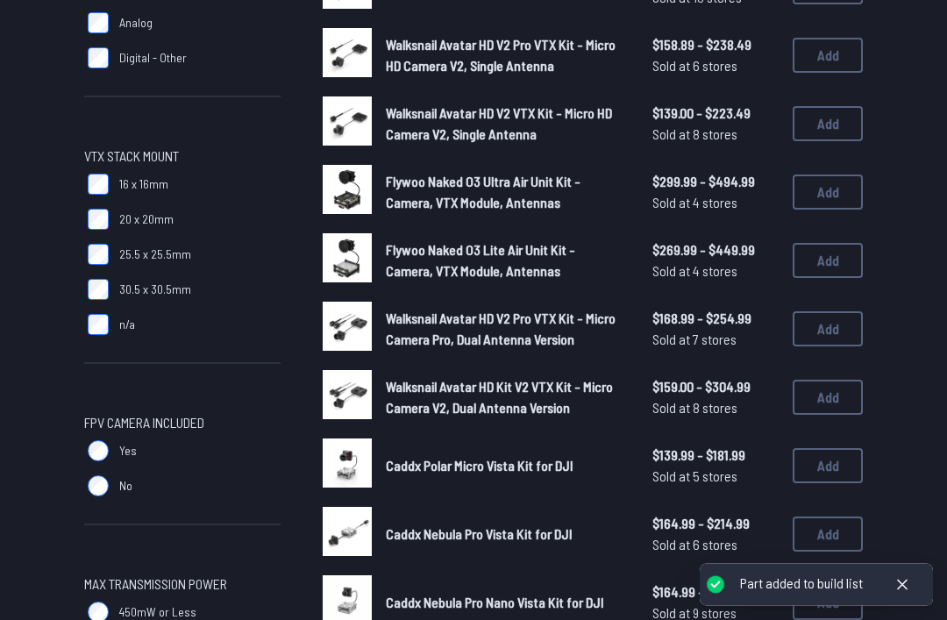
scroll to position [401, 0]
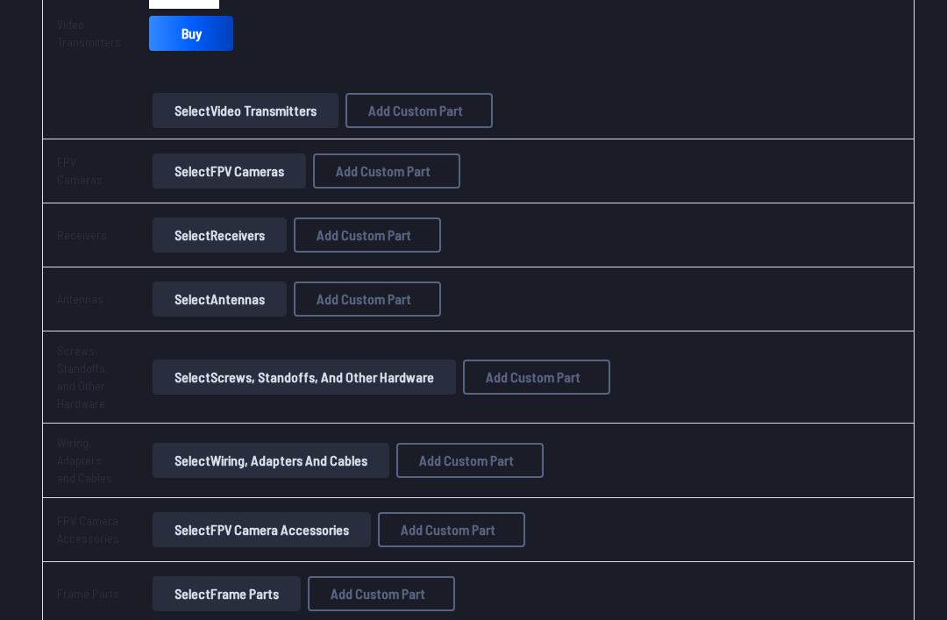
scroll to position [1598, 0]
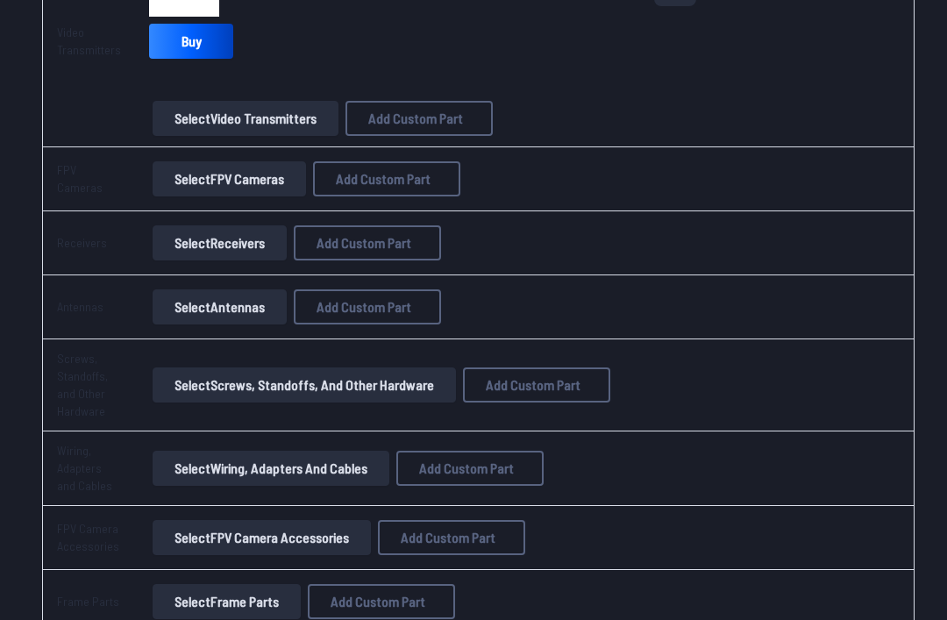
click at [285, 177] on button "Select FPV Cameras" at bounding box center [229, 179] width 153 height 35
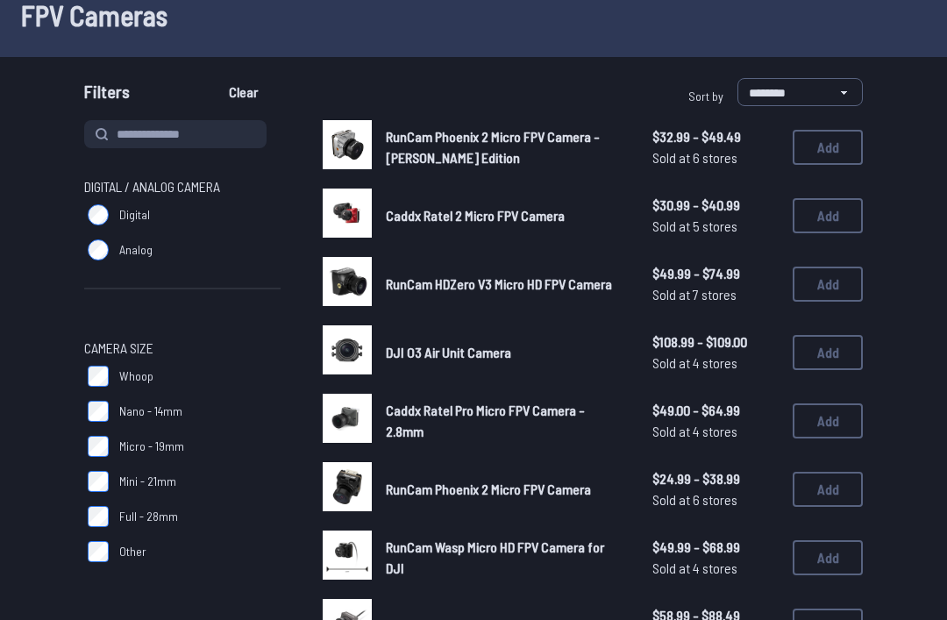
scroll to position [52, 0]
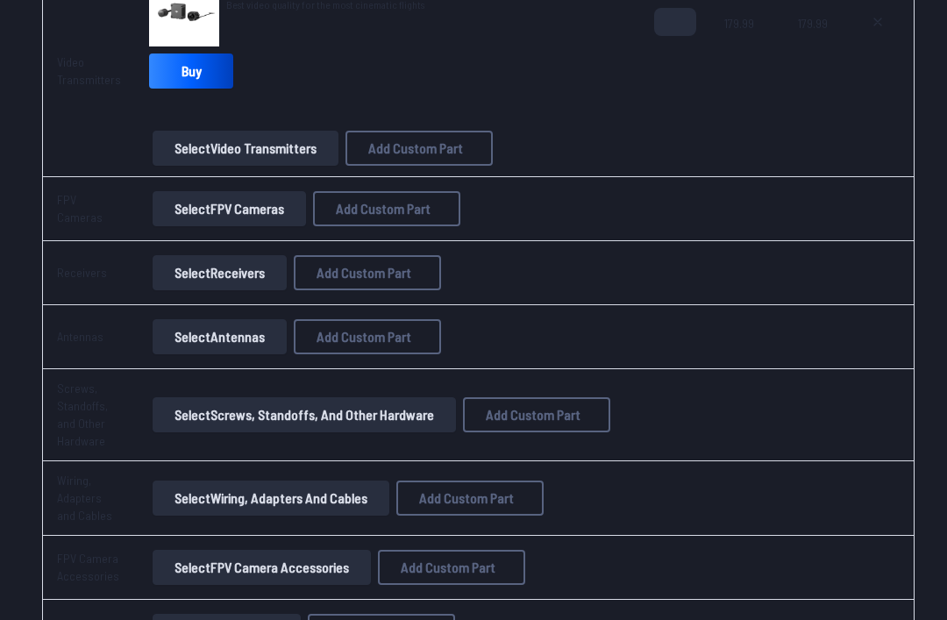
scroll to position [1567, 0]
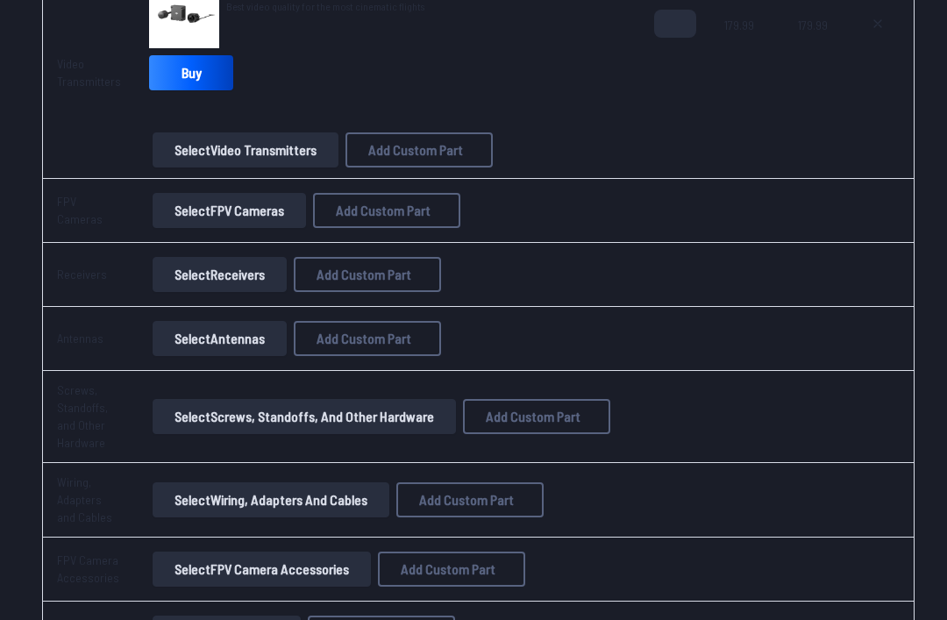
click at [270, 262] on button "Select Receivers" at bounding box center [220, 274] width 134 height 35
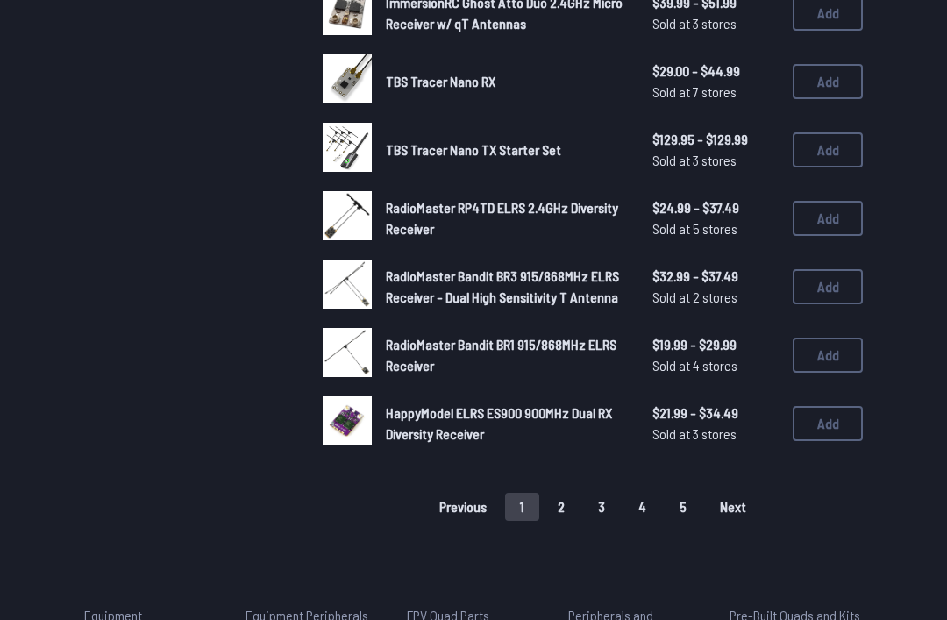
scroll to position [1114, 0]
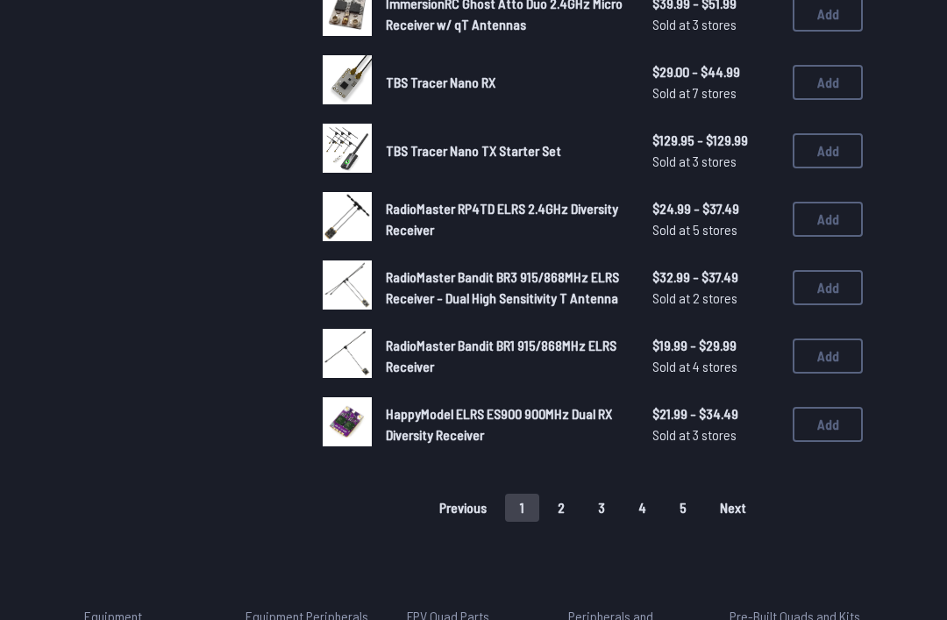
click at [573, 493] on button "2" at bounding box center [561, 507] width 37 height 28
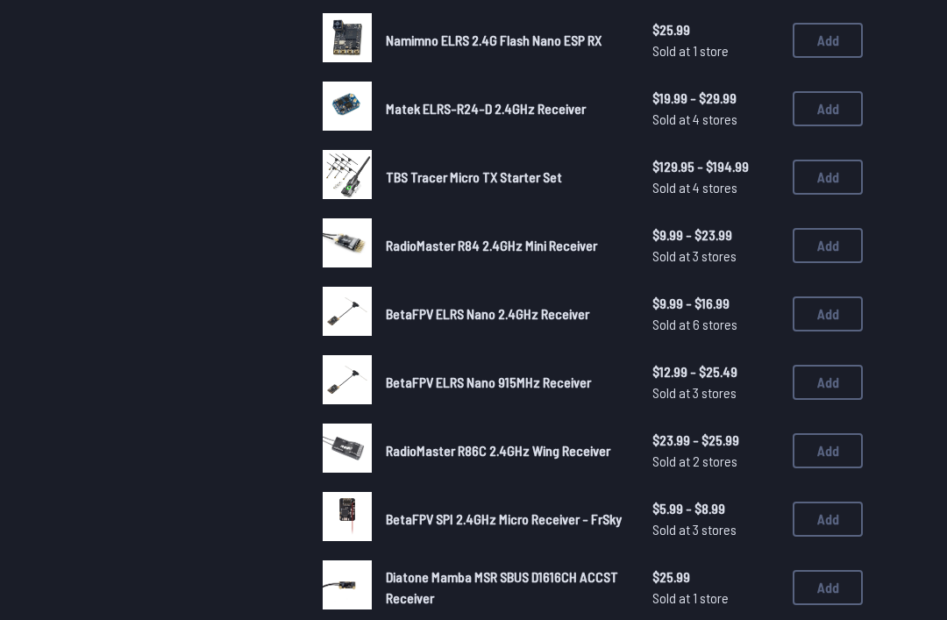
scroll to position [894, 0]
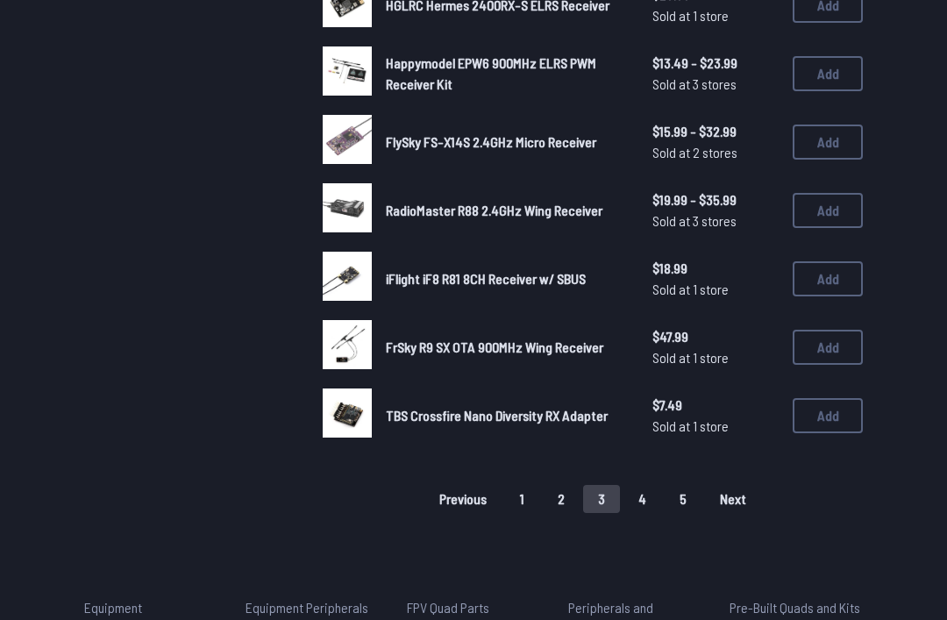
scroll to position [1129, 0]
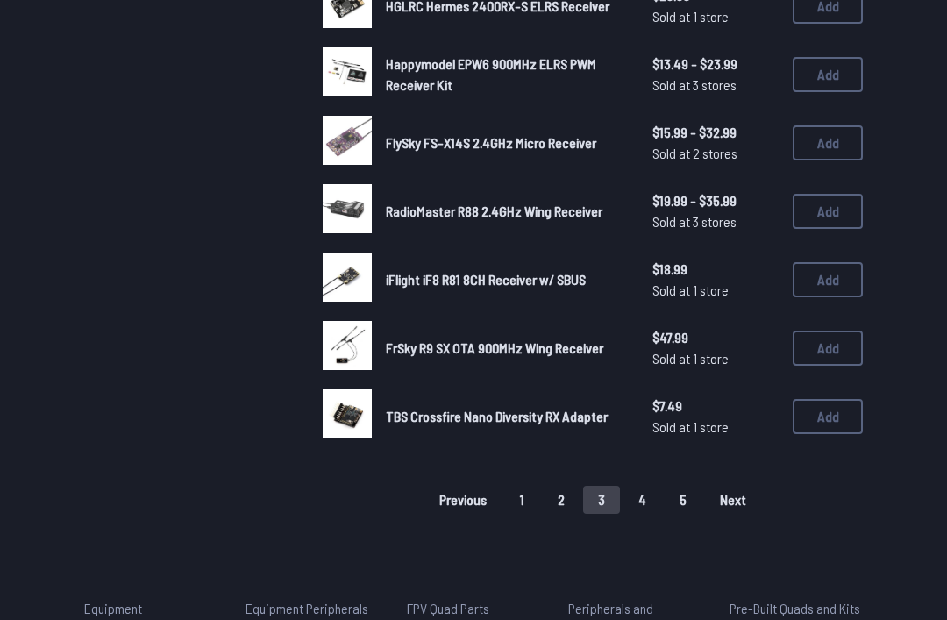
click at [643, 486] on button "4" at bounding box center [642, 500] width 38 height 28
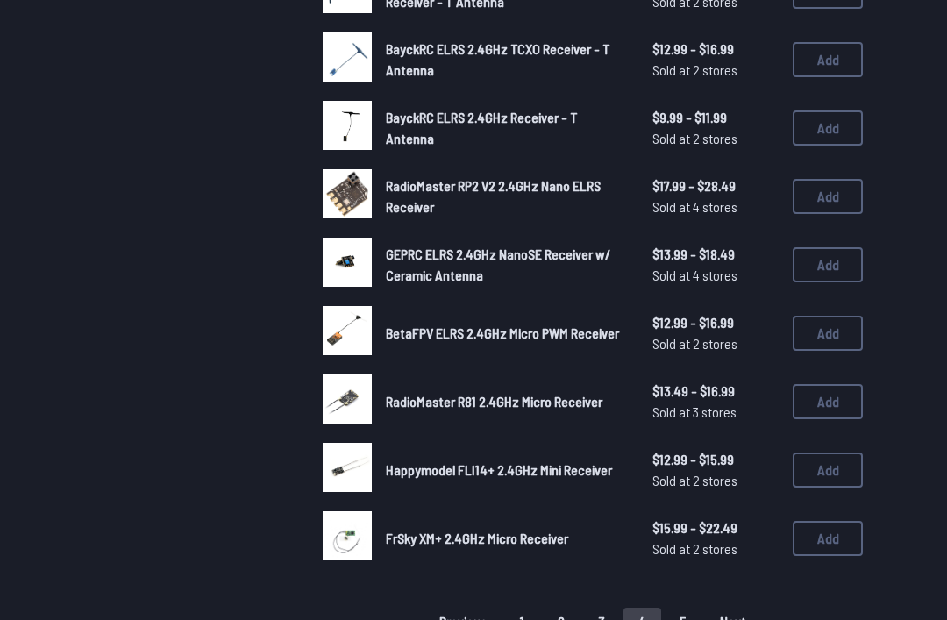
scroll to position [1009, 0]
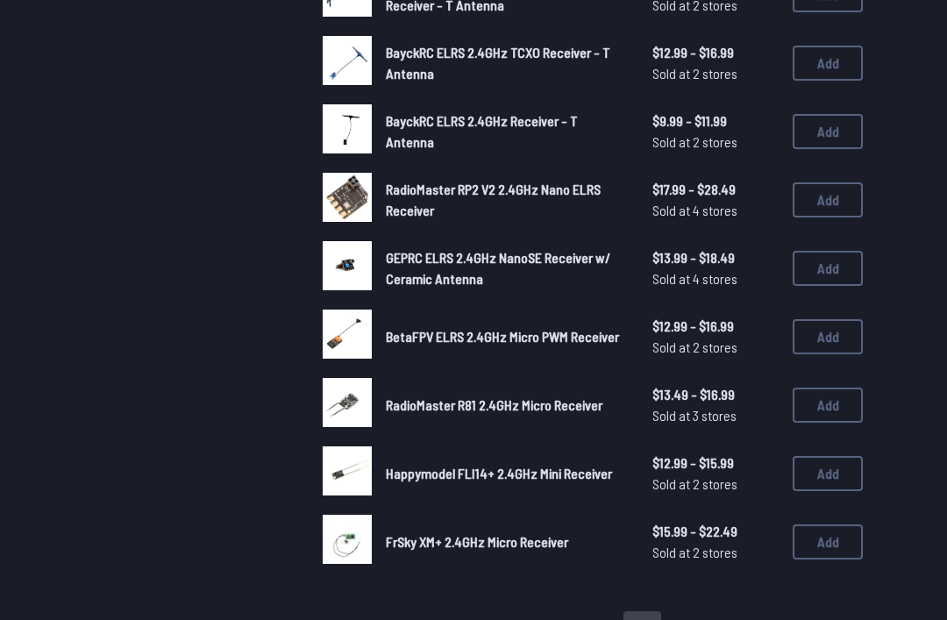
click at [688, 619] on button "5" at bounding box center [682, 625] width 37 height 28
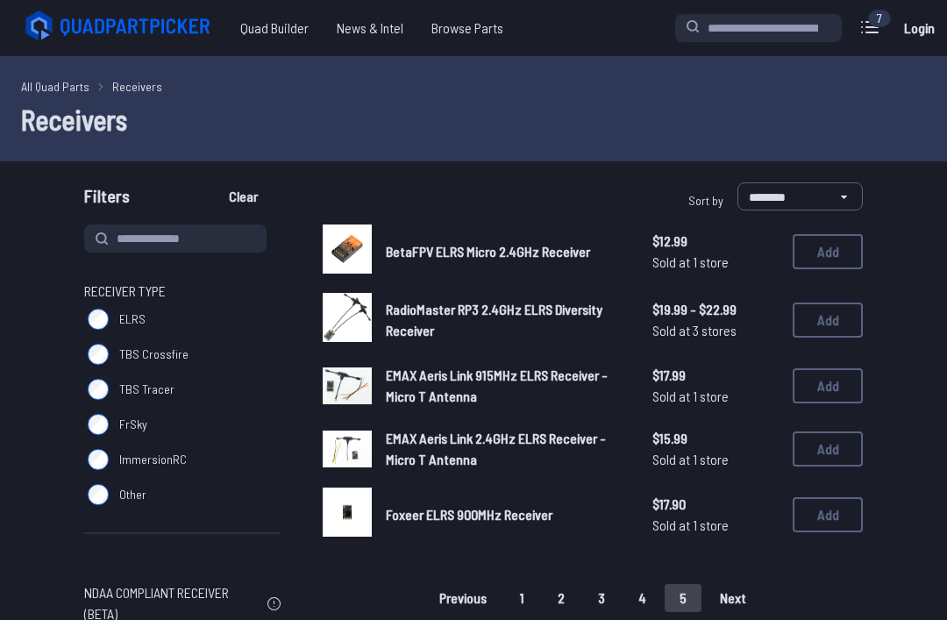
click at [834, 308] on button "Add" at bounding box center [827, 319] width 70 height 35
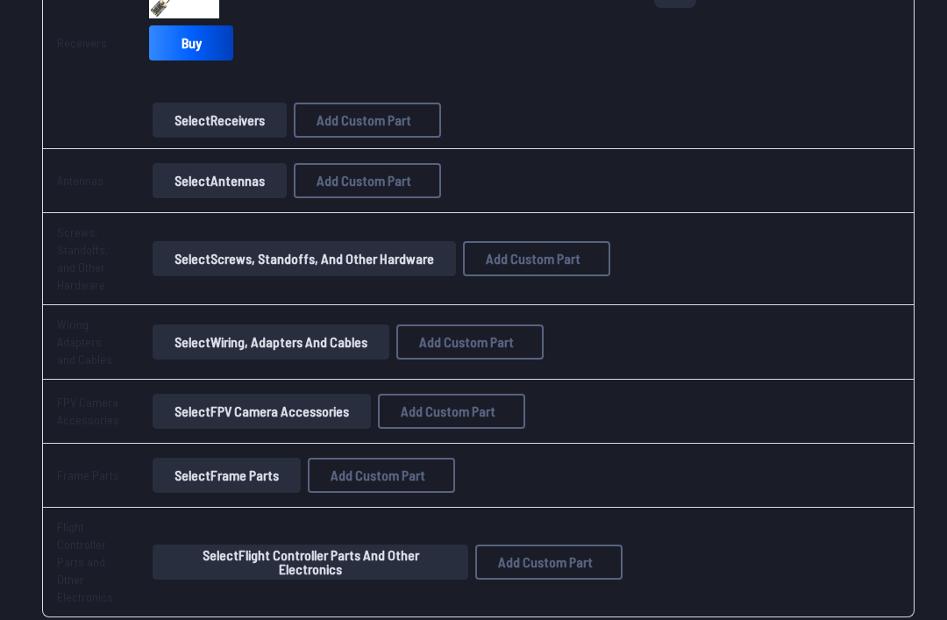
scroll to position [1872, 0]
click at [359, 411] on button "Select FPV Camera Accessories" at bounding box center [262, 411] width 218 height 35
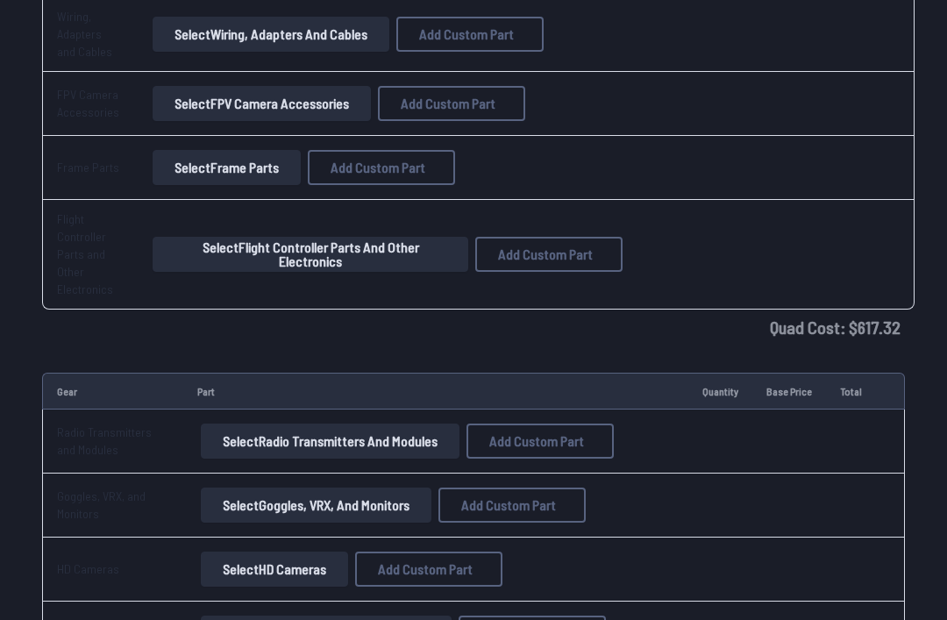
scroll to position [2207, 0]
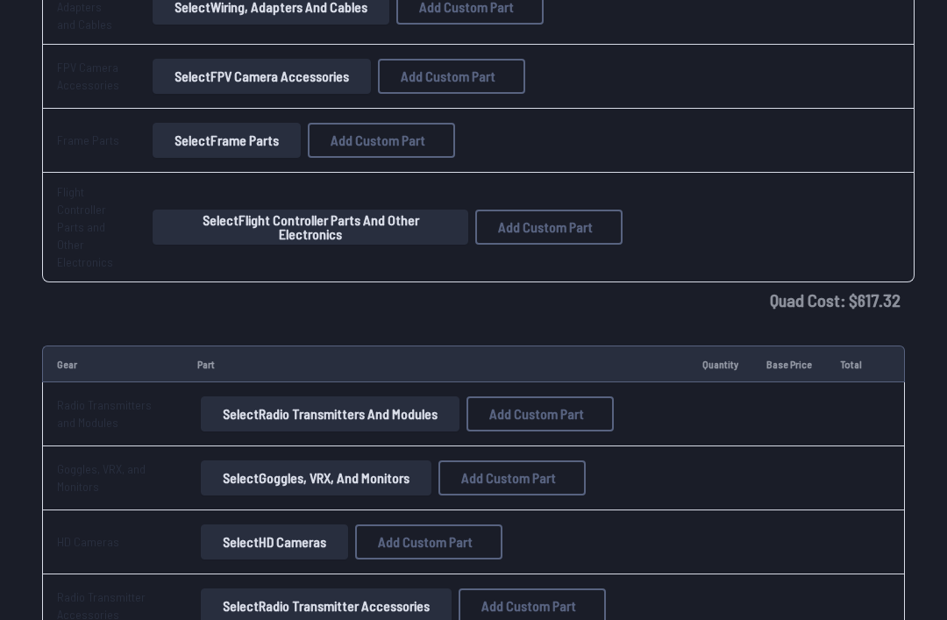
click at [421, 236] on button "Select Flight Controller Parts and Other Electronics" at bounding box center [311, 226] width 316 height 35
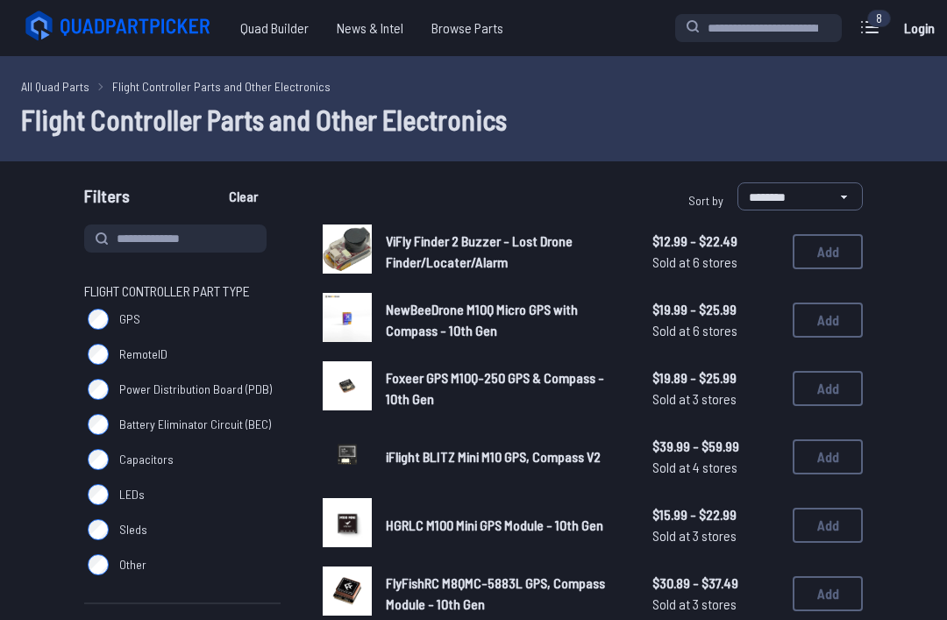
click at [138, 327] on span "GPS" at bounding box center [129, 319] width 21 height 18
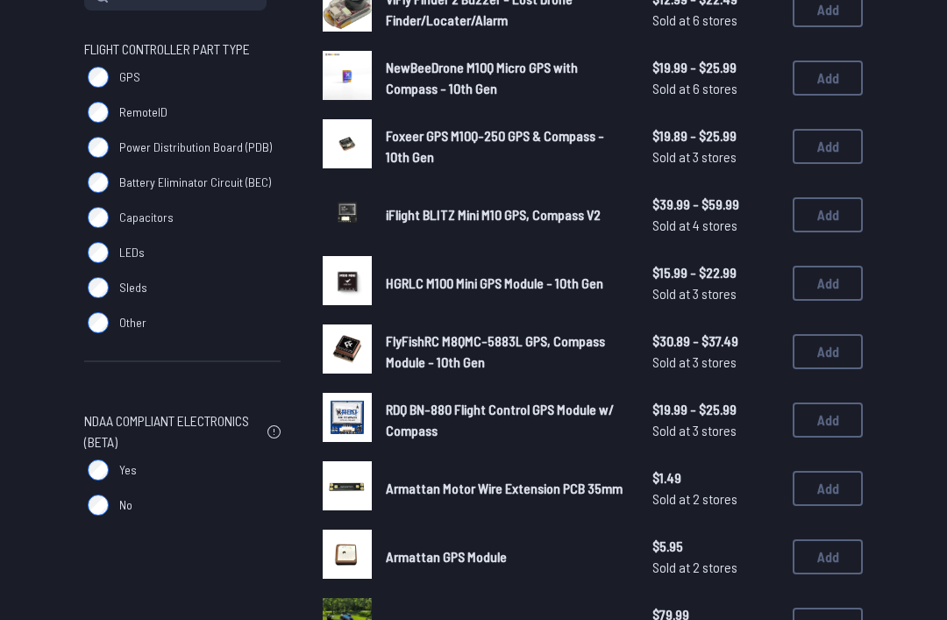
scroll to position [241, 0]
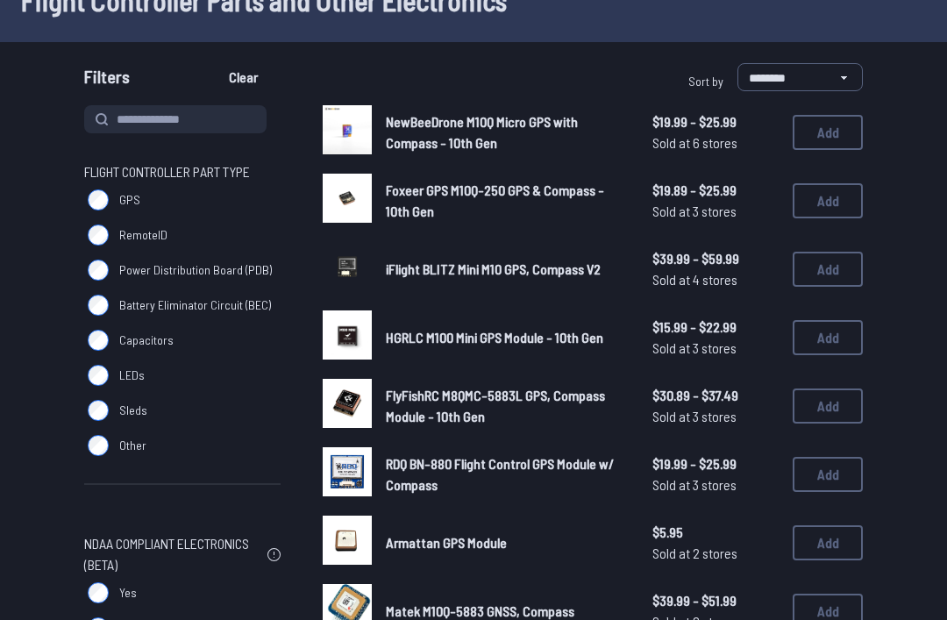
scroll to position [124, 0]
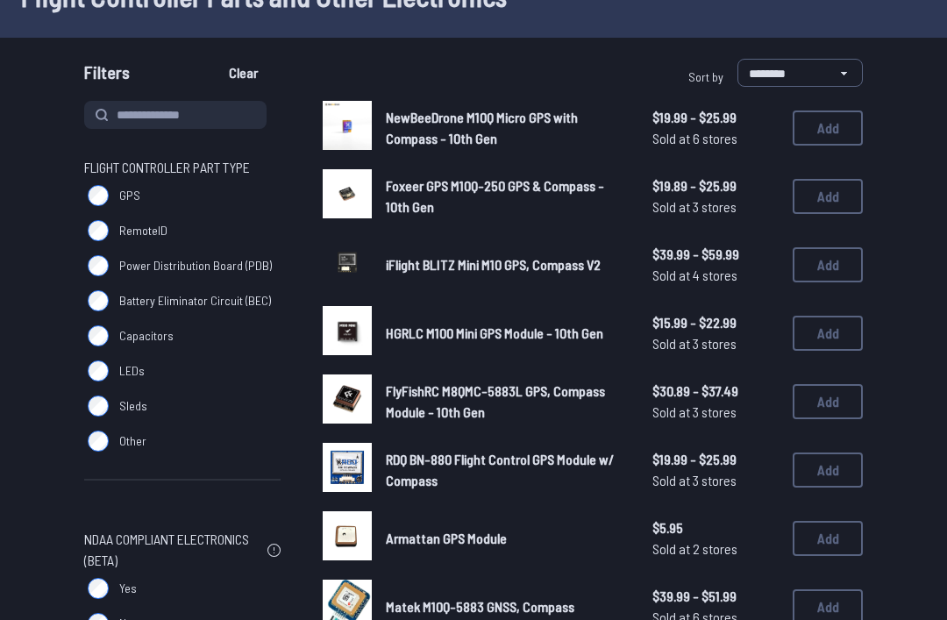
click at [138, 583] on label "Yes" at bounding box center [182, 588] width 196 height 35
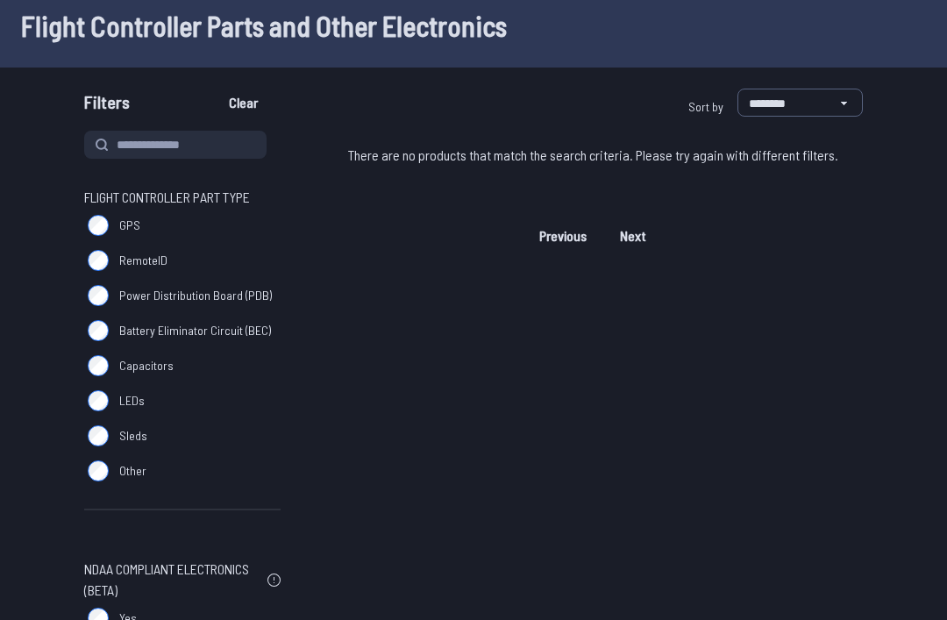
scroll to position [92, 0]
click at [124, 619] on span "Yes" at bounding box center [128, 620] width 18 height 18
click at [121, 236] on label "GPS" at bounding box center [182, 226] width 196 height 35
click at [254, 109] on button "Clear" at bounding box center [243, 103] width 59 height 28
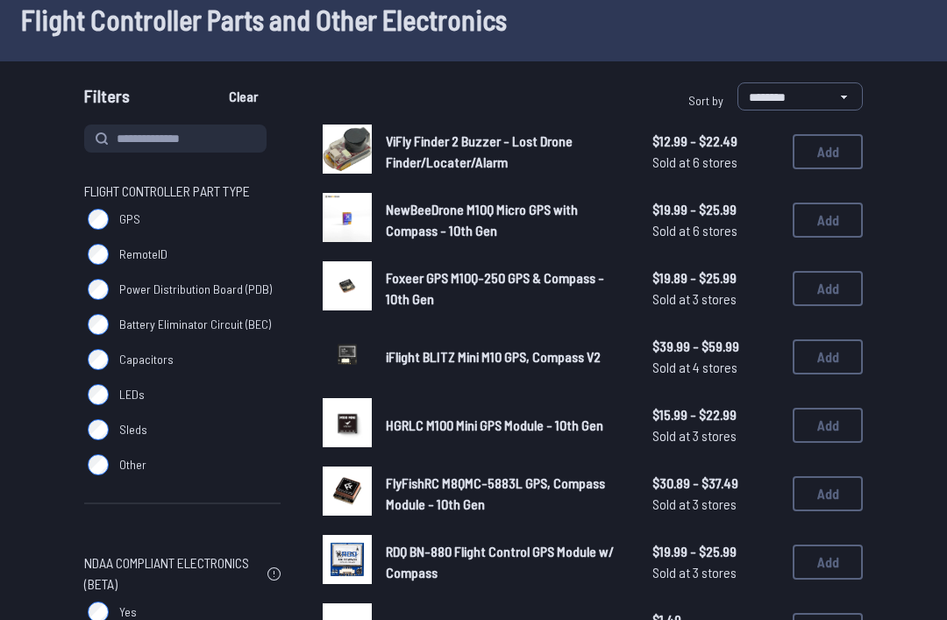
scroll to position [98, 0]
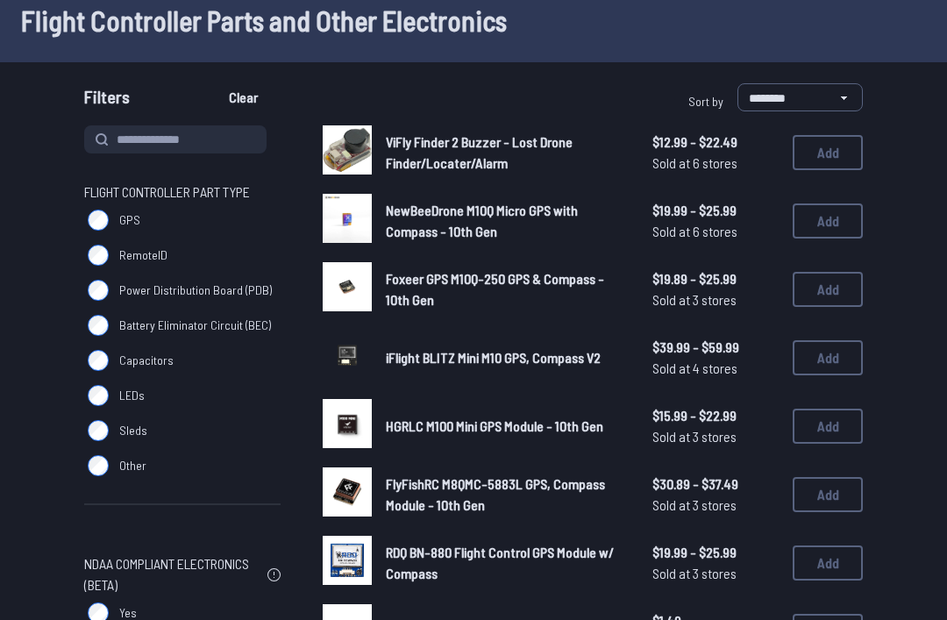
click at [826, 165] on button "Add" at bounding box center [827, 153] width 70 height 35
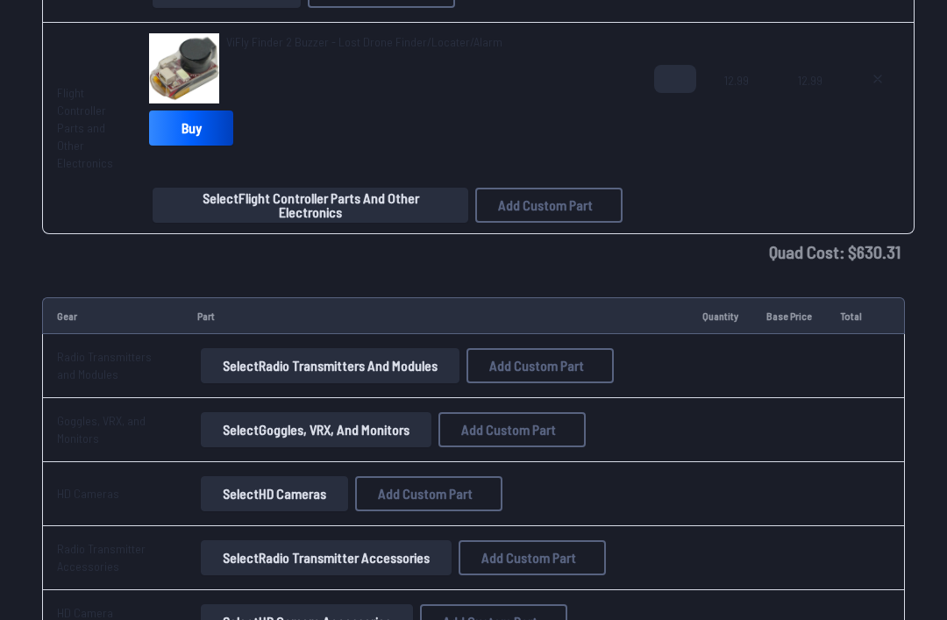
scroll to position [2357, 0]
click at [445, 367] on button "Select Radio Transmitters and Modules" at bounding box center [330, 365] width 259 height 35
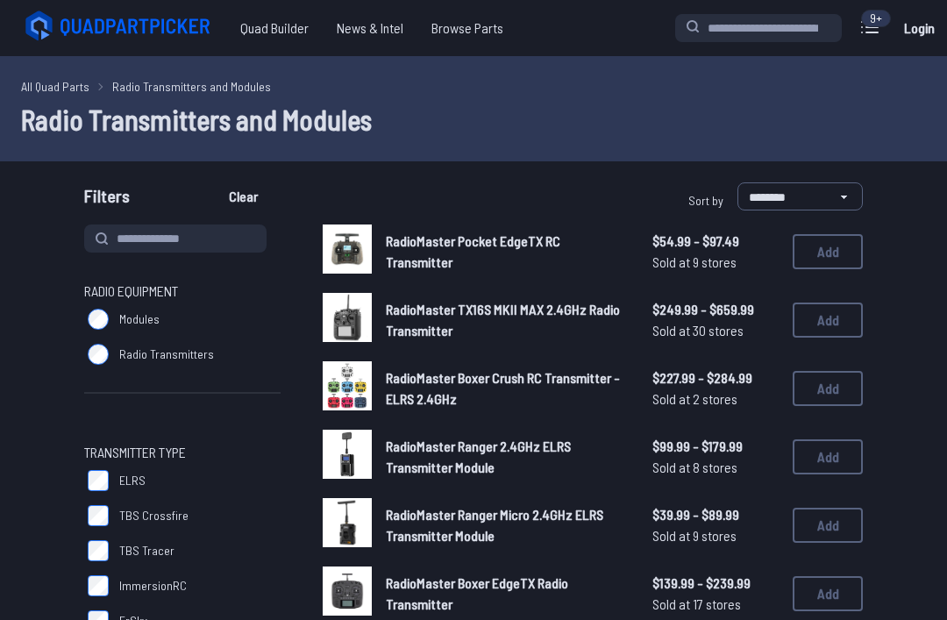
click at [822, 265] on button "Add" at bounding box center [827, 251] width 70 height 35
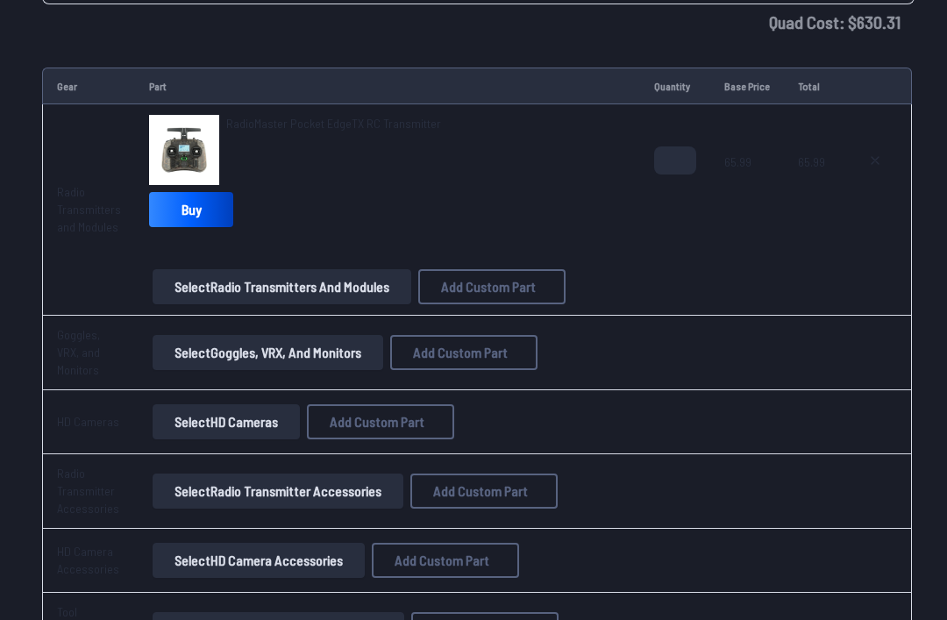
scroll to position [2587, 0]
click at [324, 353] on button "Select Goggles, VRX, and Monitors" at bounding box center [268, 351] width 231 height 35
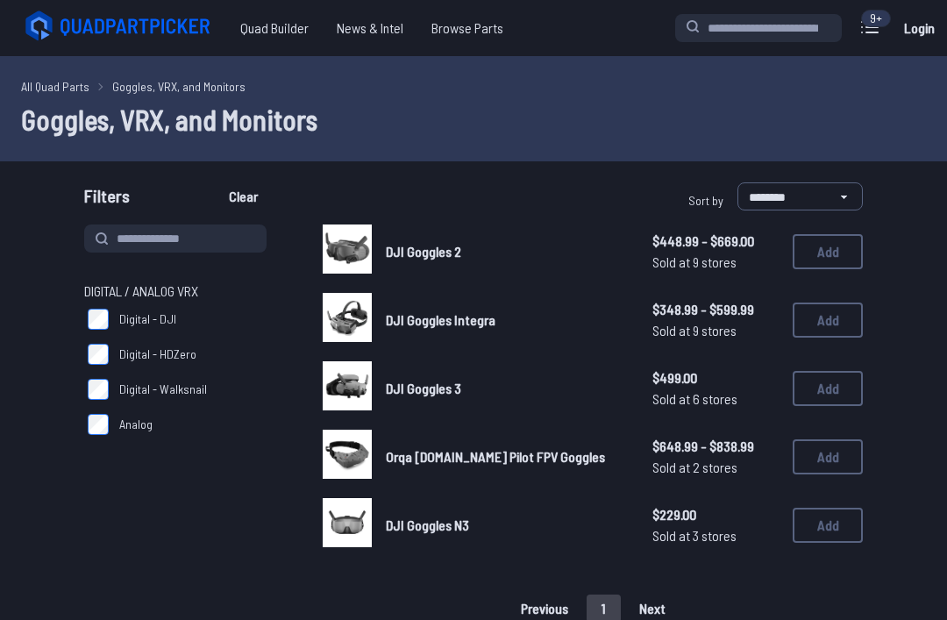
click at [358, 450] on img at bounding box center [347, 453] width 49 height 49
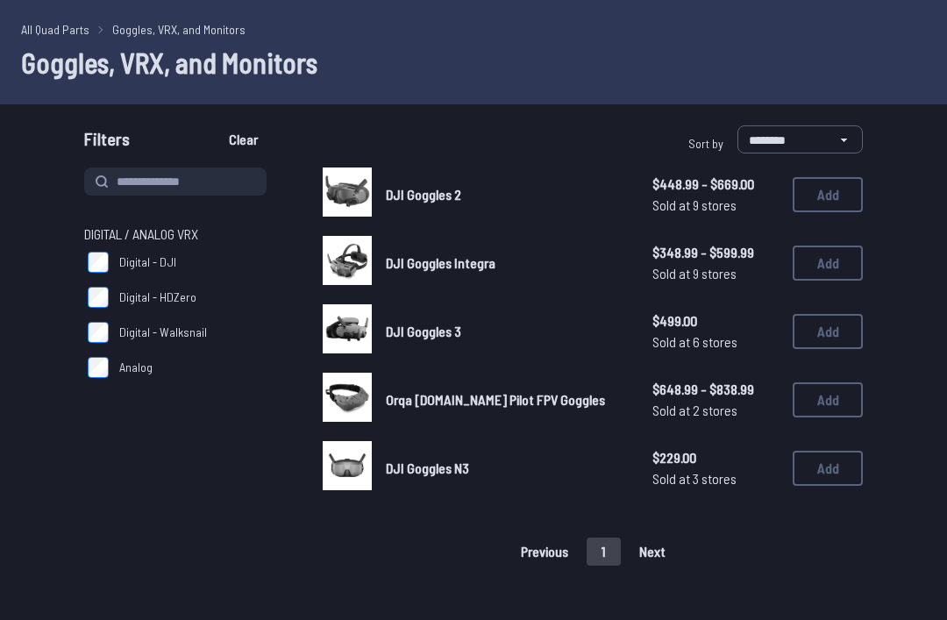
click at [173, 260] on span "Digital - DJI" at bounding box center [147, 262] width 57 height 18
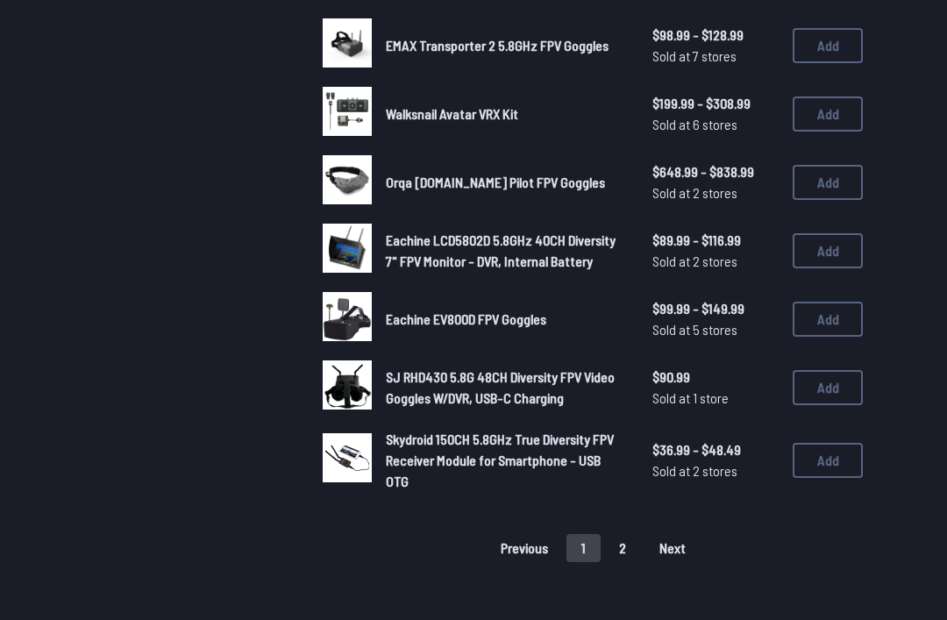
scroll to position [1139, 0]
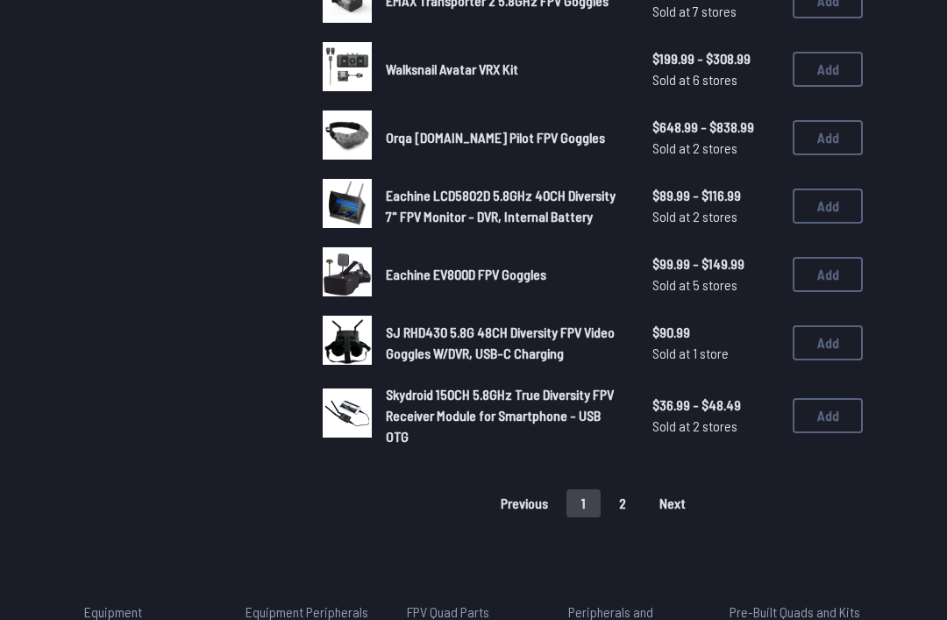
click at [627, 489] on button "2" at bounding box center [622, 503] width 37 height 28
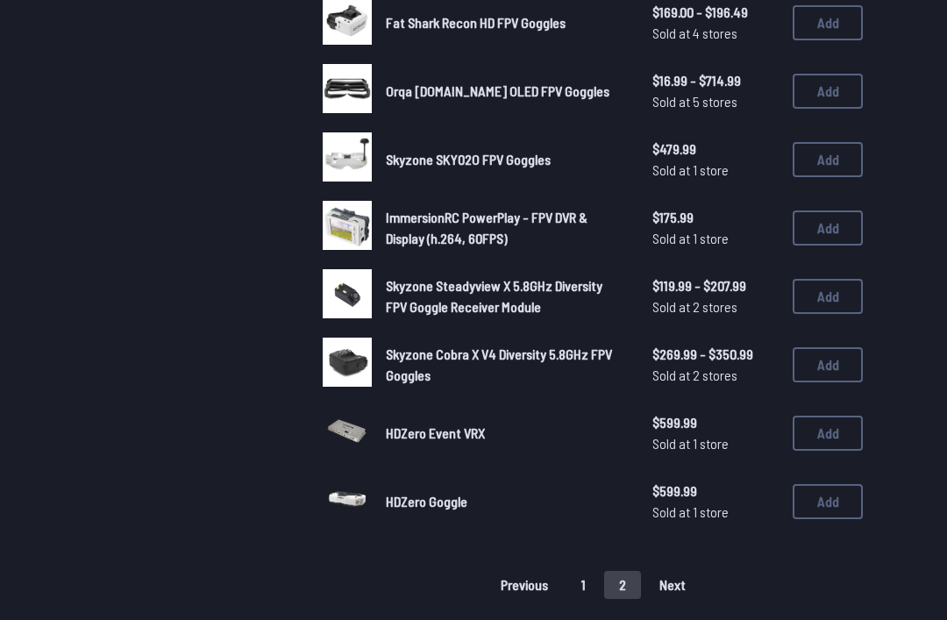
scroll to position [504, 0]
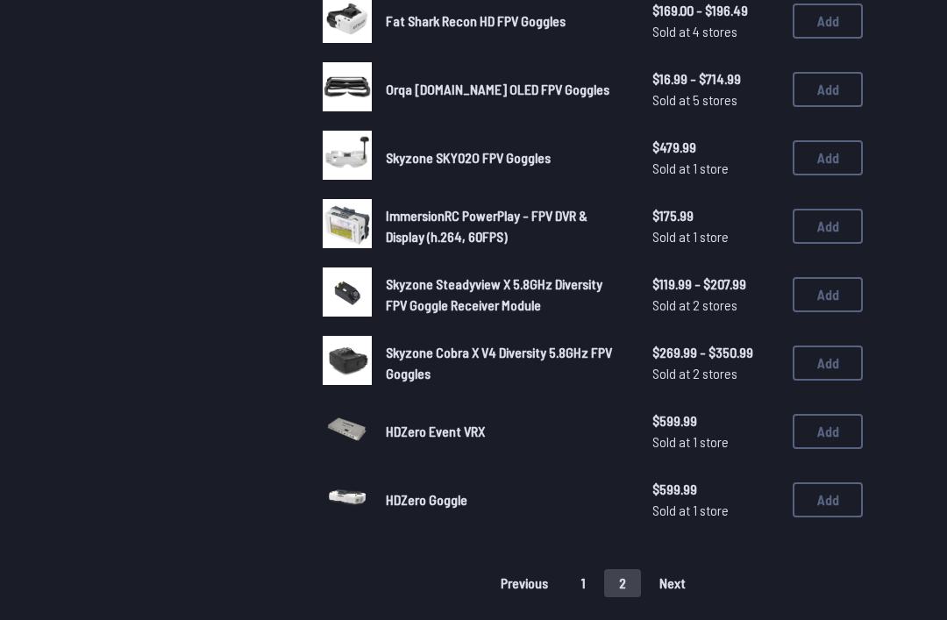
click at [582, 569] on button "1" at bounding box center [583, 583] width 34 height 28
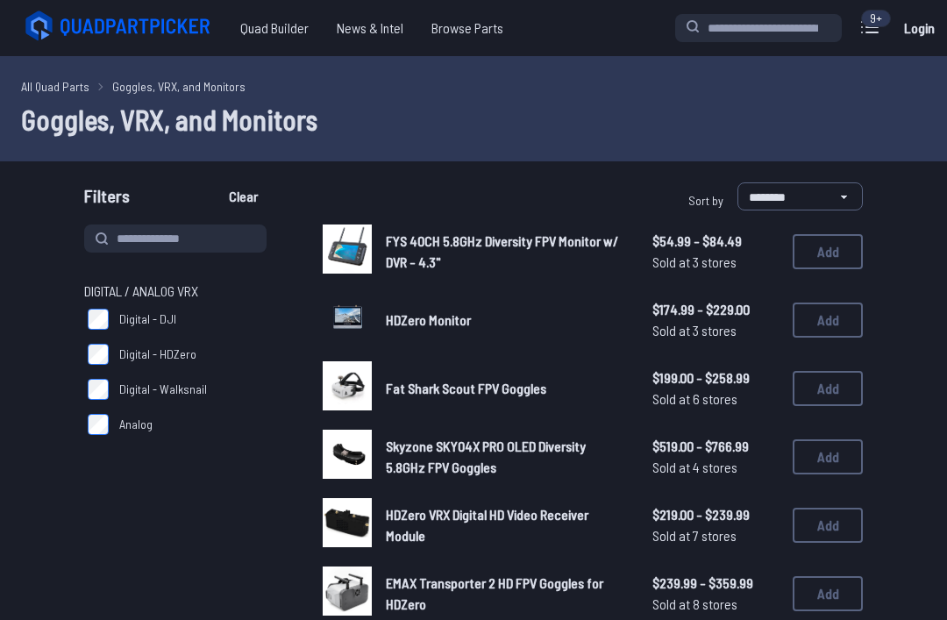
click at [181, 321] on label "Digital - DJI" at bounding box center [182, 318] width 196 height 35
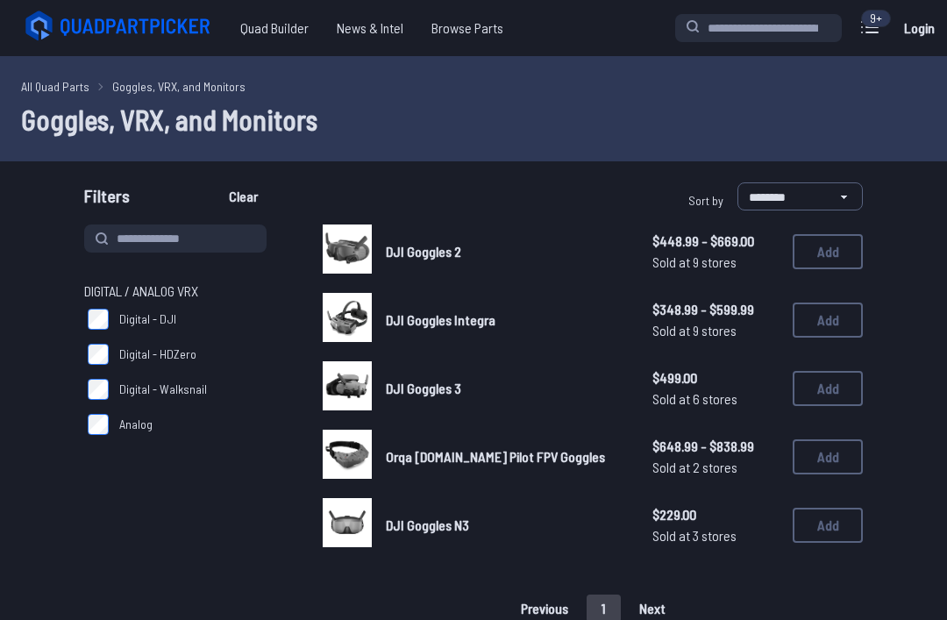
click at [841, 462] on button "Add" at bounding box center [827, 456] width 70 height 35
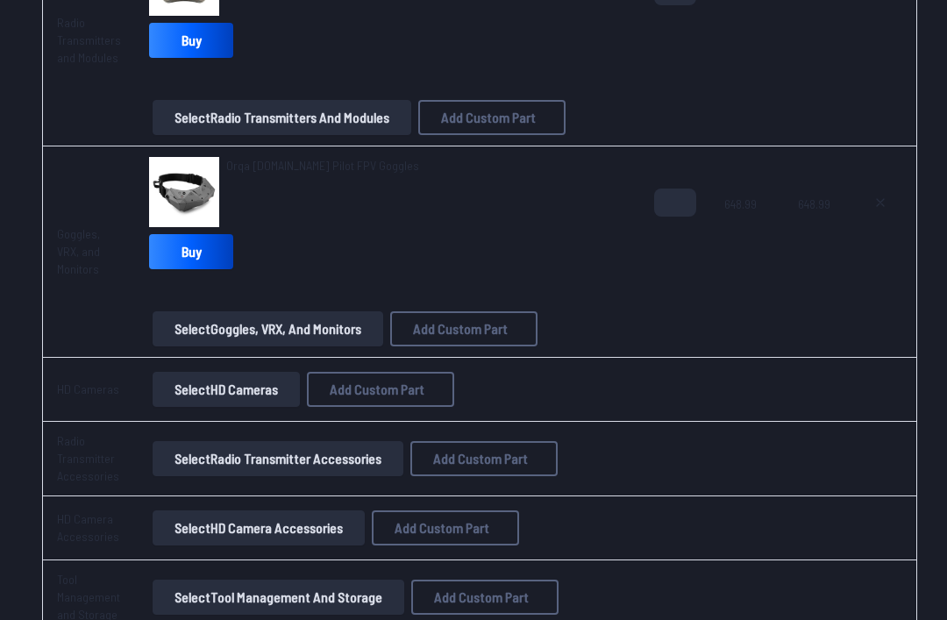
scroll to position [2770, 0]
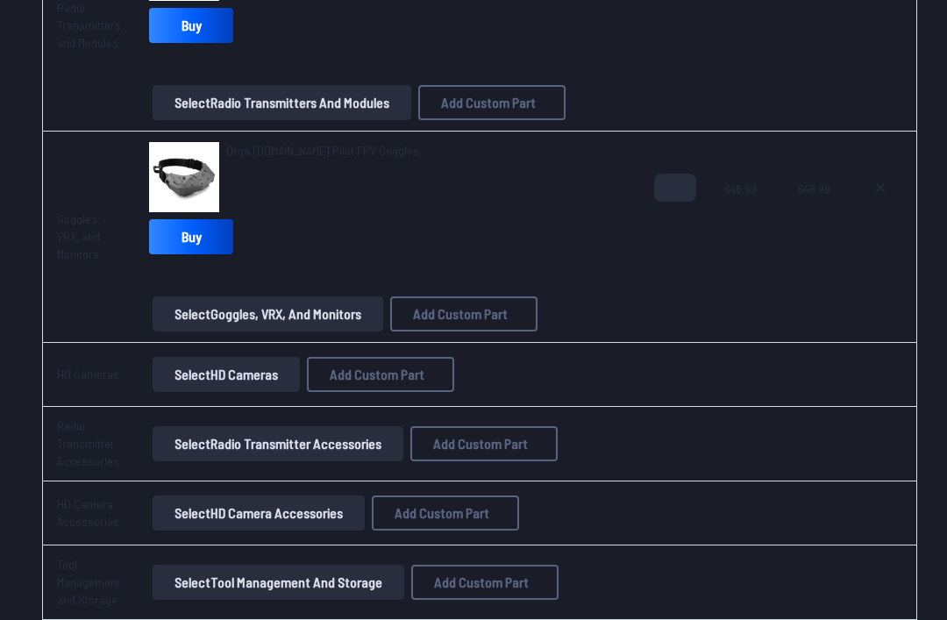
click at [252, 361] on button "Select HD Cameras" at bounding box center [226, 374] width 147 height 35
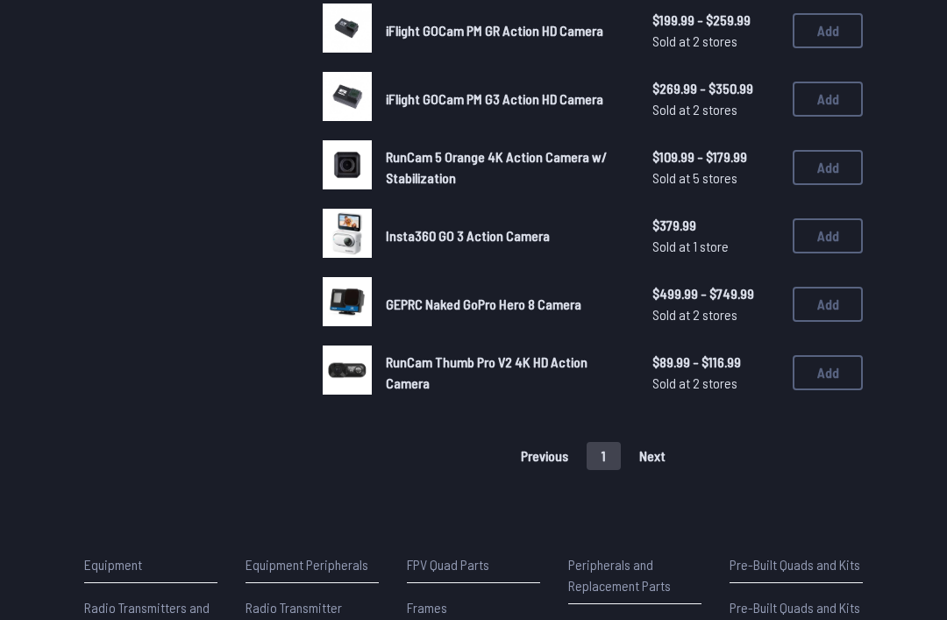
scroll to position [360, 0]
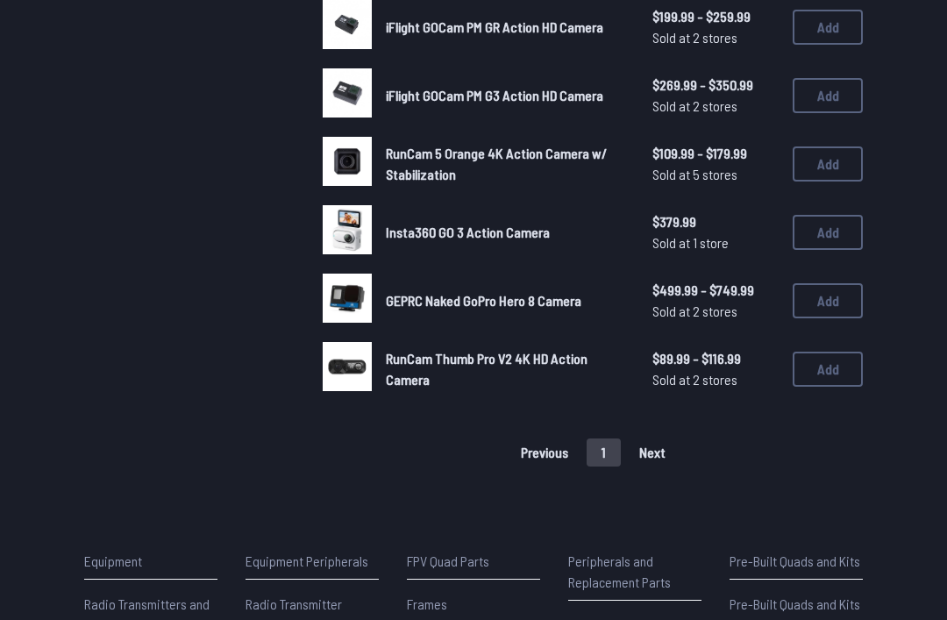
click at [850, 284] on button "Add" at bounding box center [827, 301] width 70 height 35
